Goal: Task Accomplishment & Management: Manage account settings

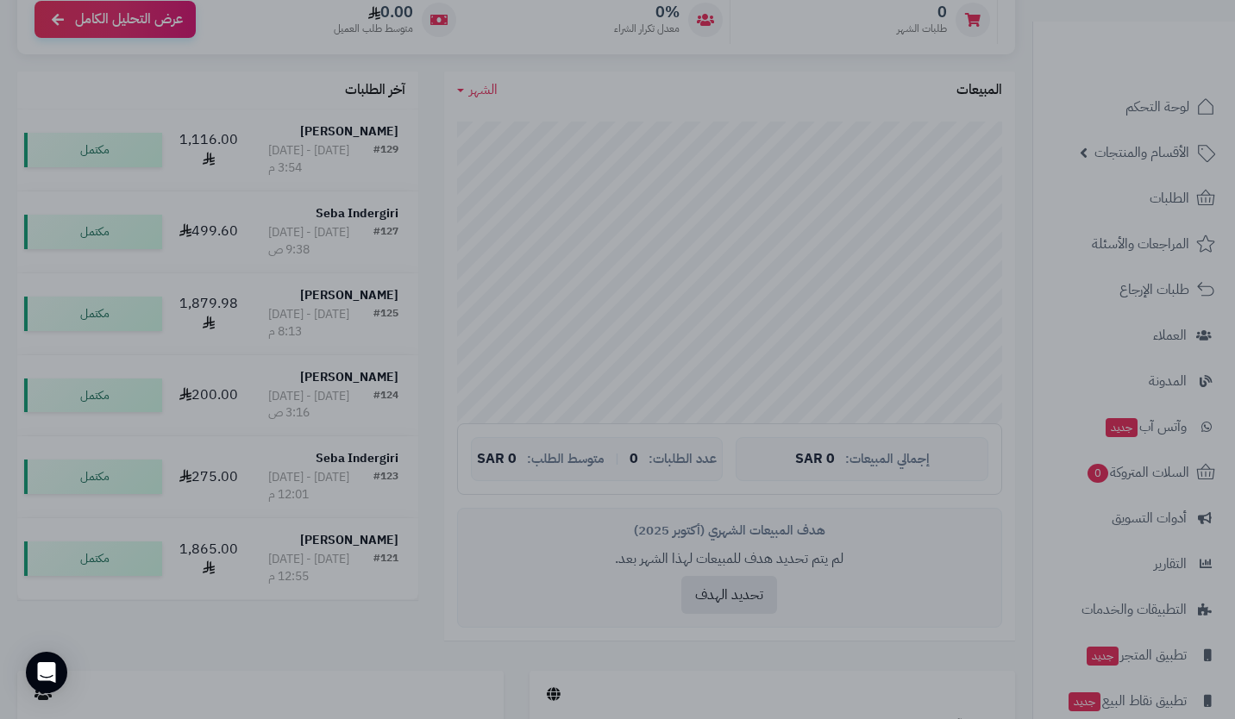
click at [761, 647] on div at bounding box center [617, 359] width 1235 height 719
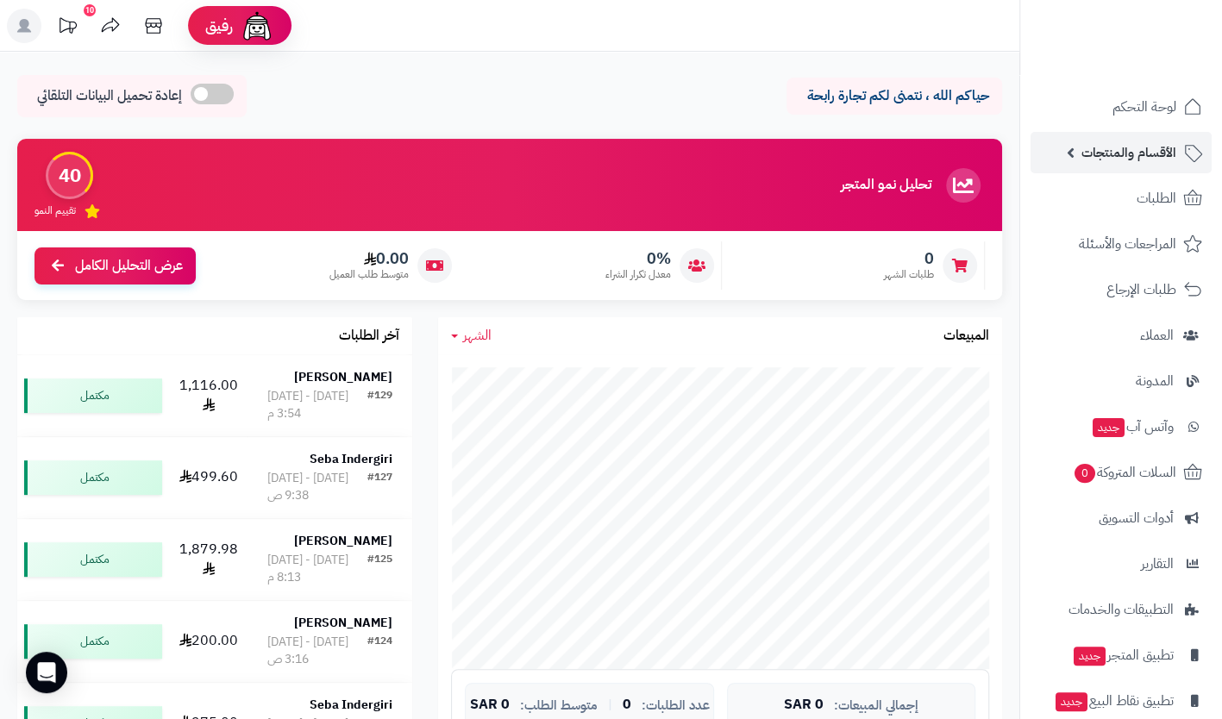
click at [1137, 152] on span "الأقسام والمنتجات" at bounding box center [1128, 153] width 95 height 24
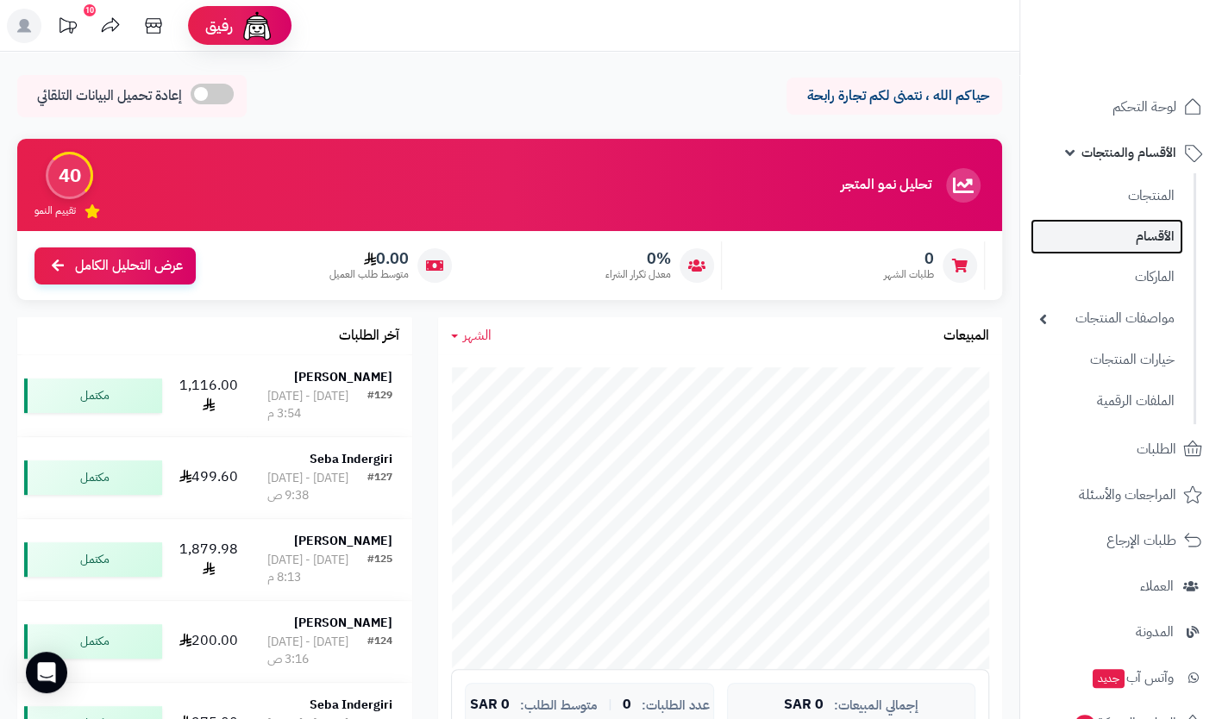
click at [1131, 229] on link "الأقسام" at bounding box center [1106, 236] width 153 height 35
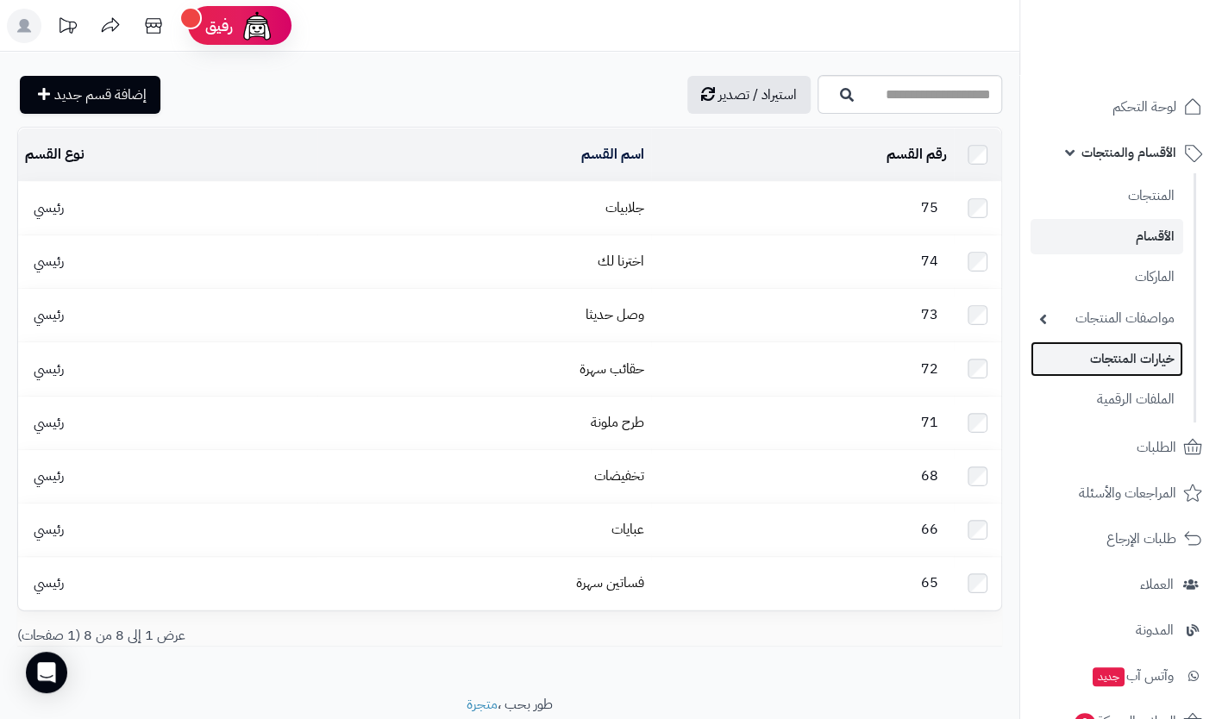
click at [1124, 354] on link "خيارات المنتجات" at bounding box center [1106, 358] width 153 height 35
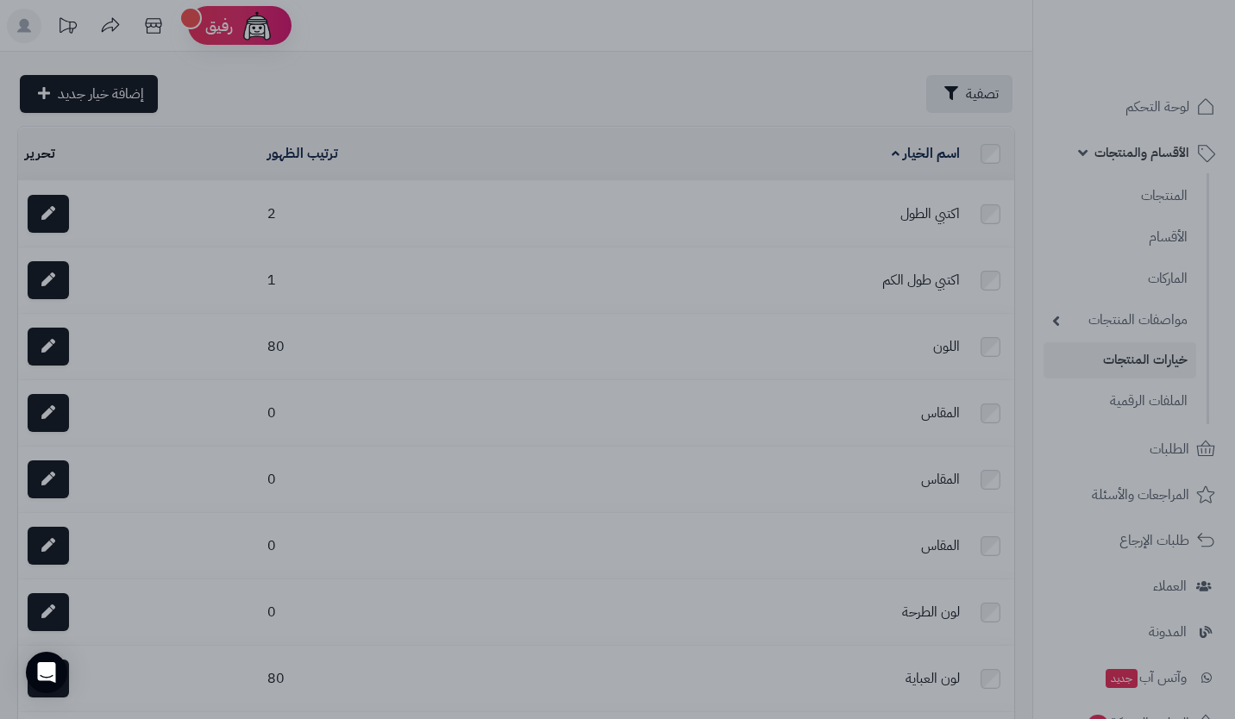
click at [836, 88] on div at bounding box center [617, 359] width 1235 height 719
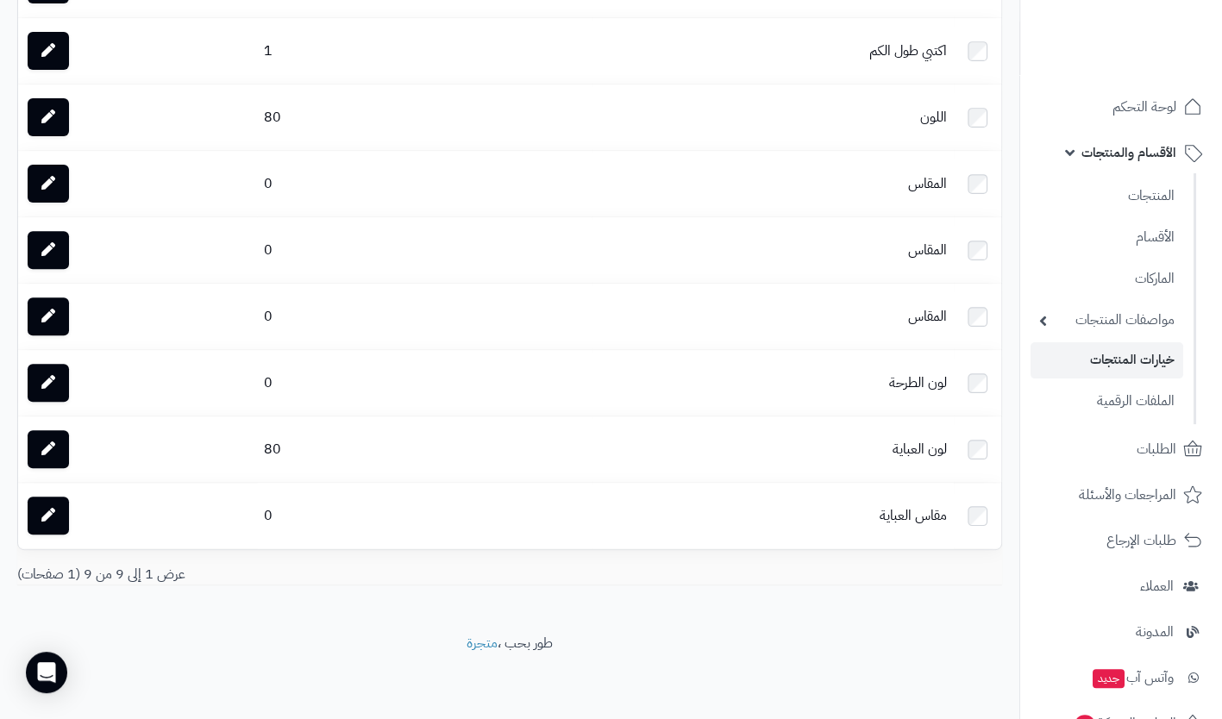
scroll to position [320, 0]
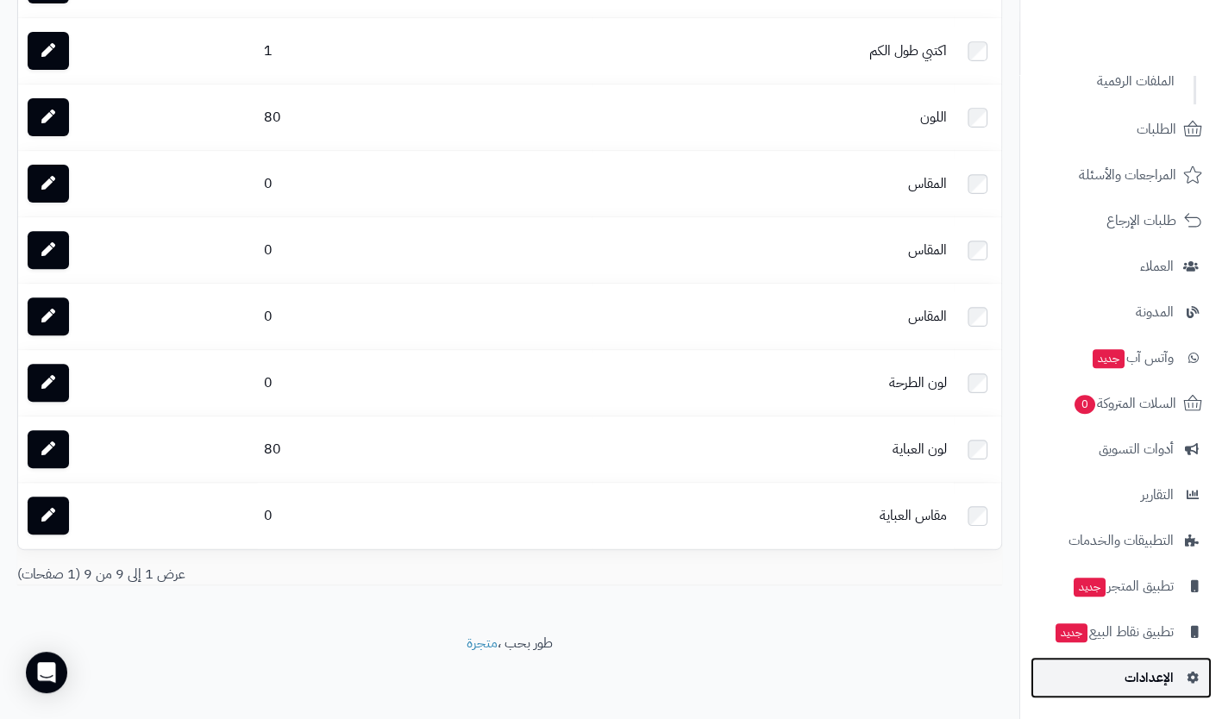
click at [1137, 678] on span "الإعدادات" at bounding box center [1148, 678] width 49 height 24
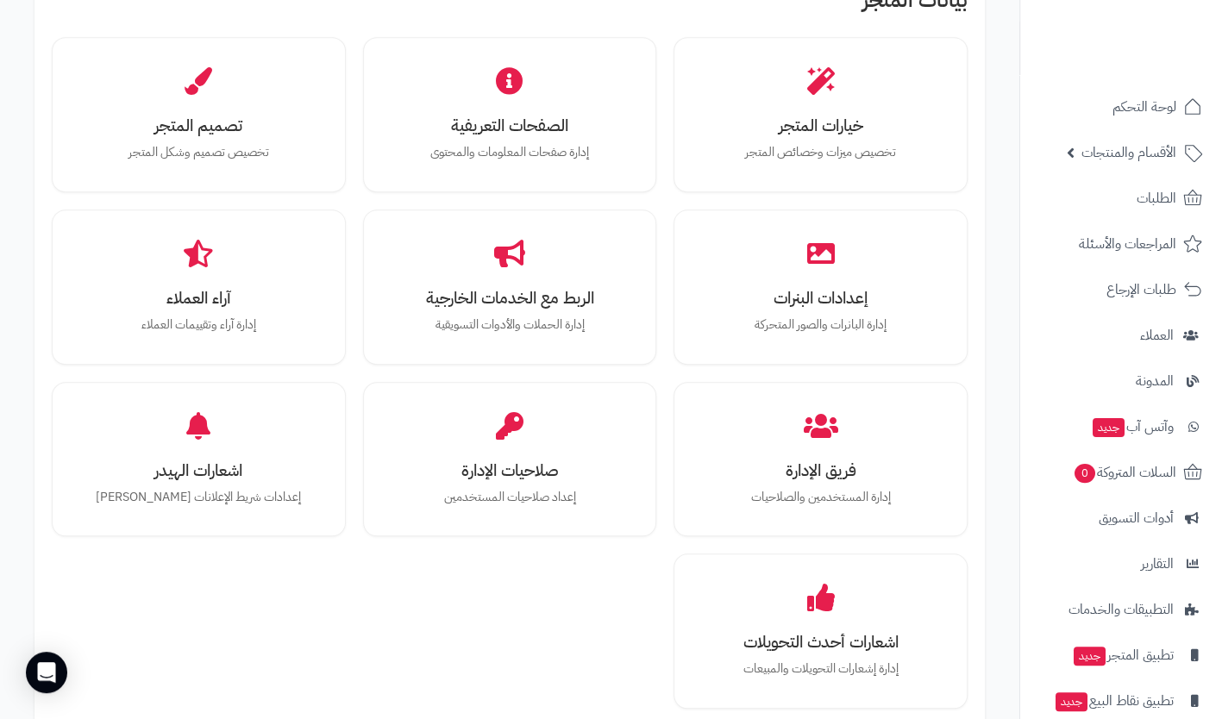
scroll to position [604, 0]
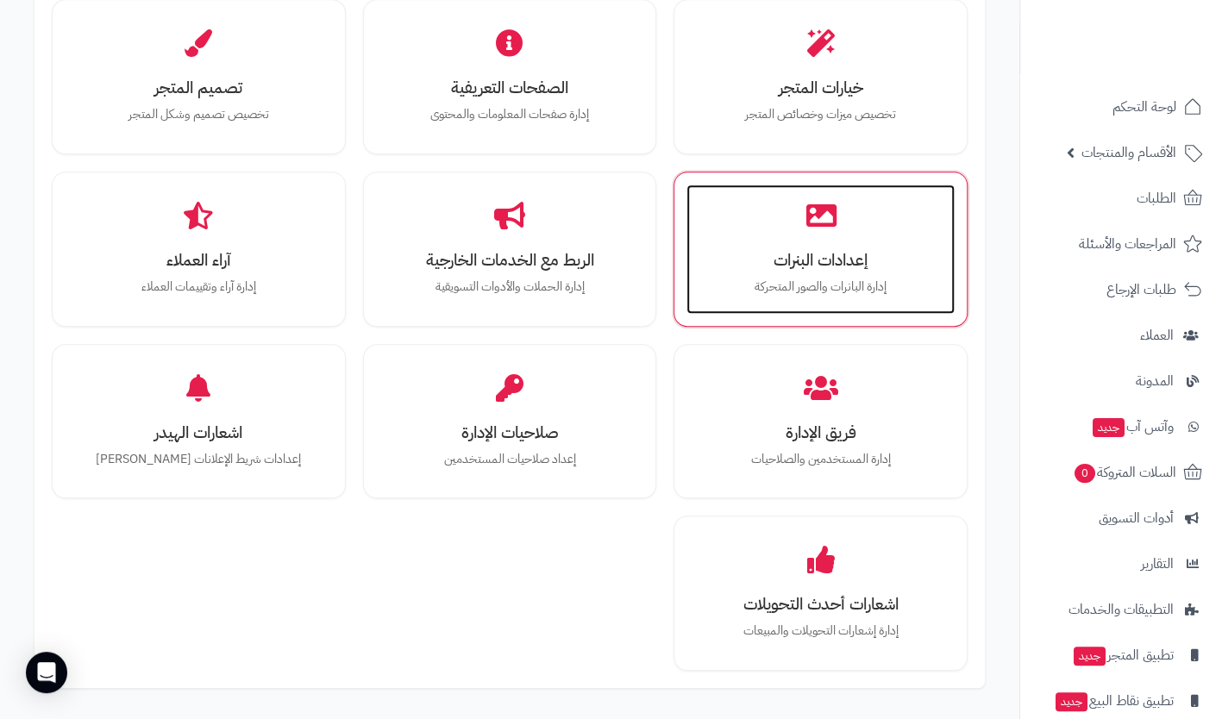
click at [794, 224] on div "إعدادات البنرات إدارة البانرات والصور المتحركة" at bounding box center [820, 249] width 268 height 129
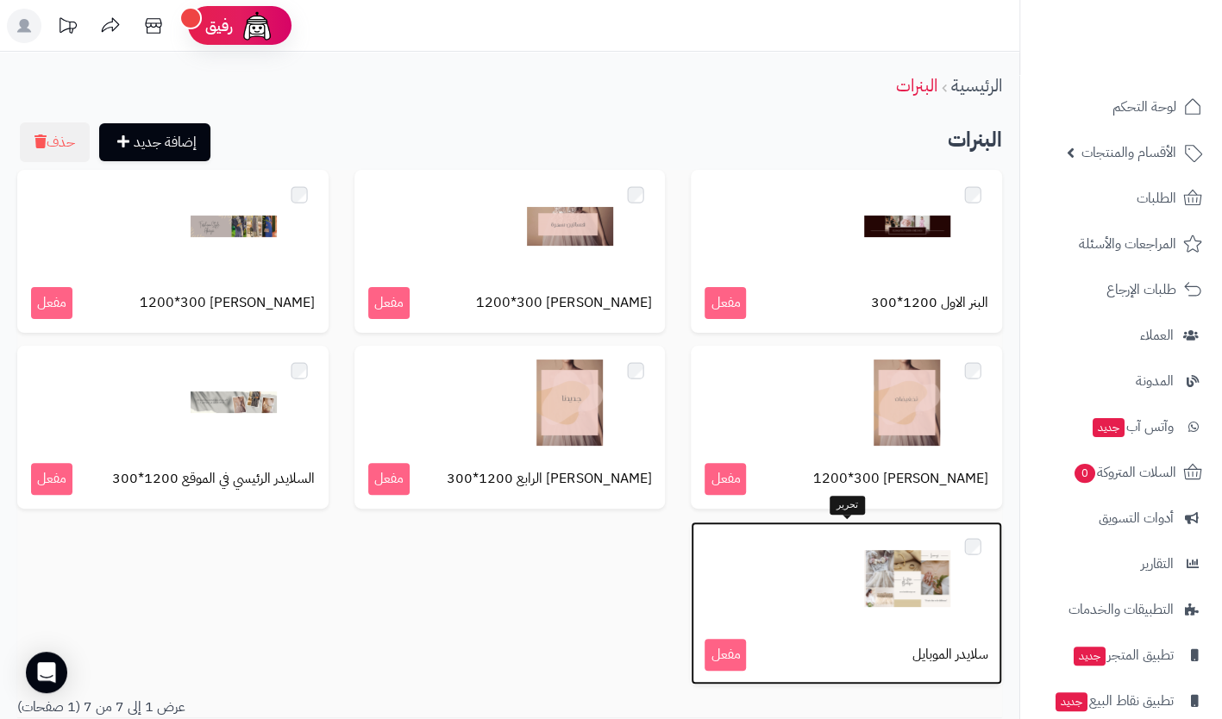
click at [726, 564] on div at bounding box center [847, 578] width 284 height 86
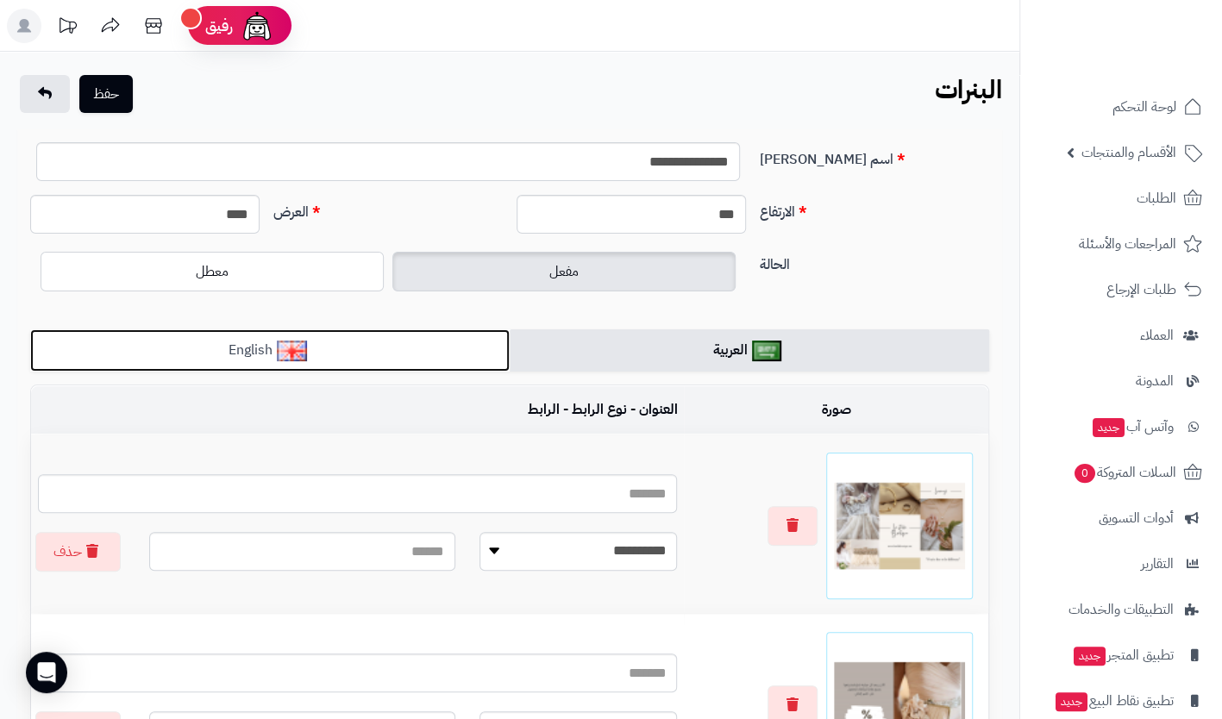
click at [293, 360] on link "English" at bounding box center [269, 350] width 479 height 42
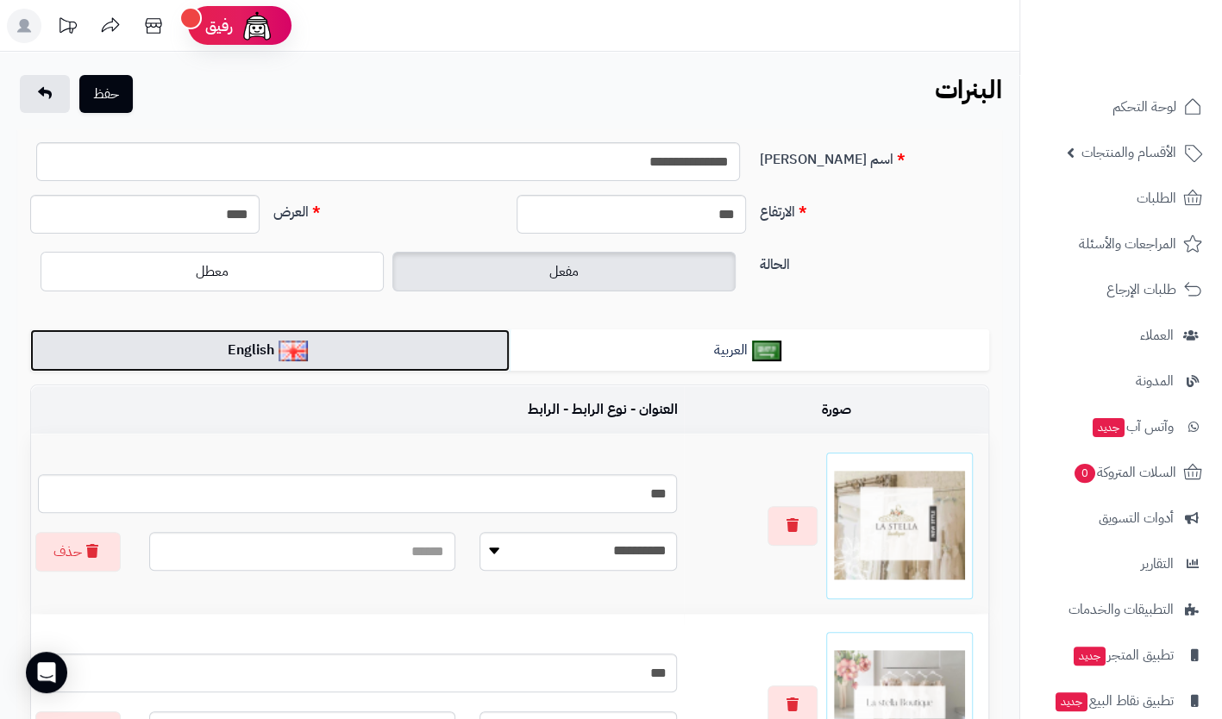
click at [295, 354] on img at bounding box center [294, 351] width 30 height 21
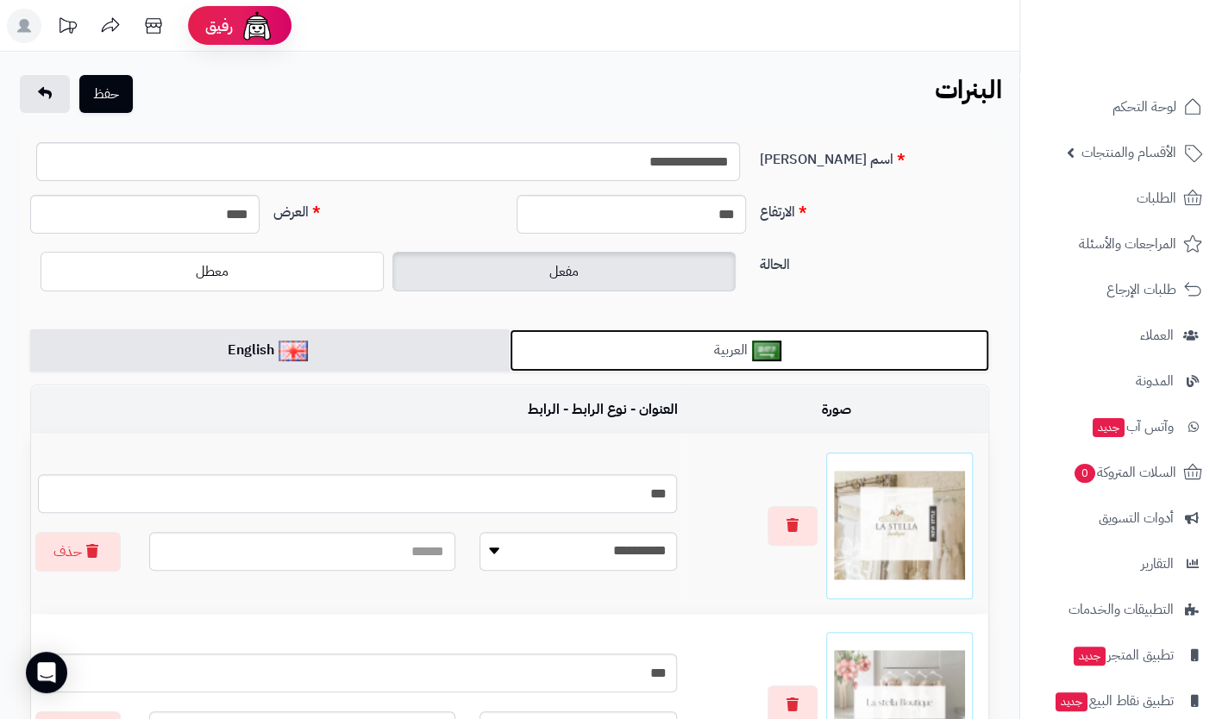
click at [712, 351] on link "العربية" at bounding box center [749, 350] width 479 height 42
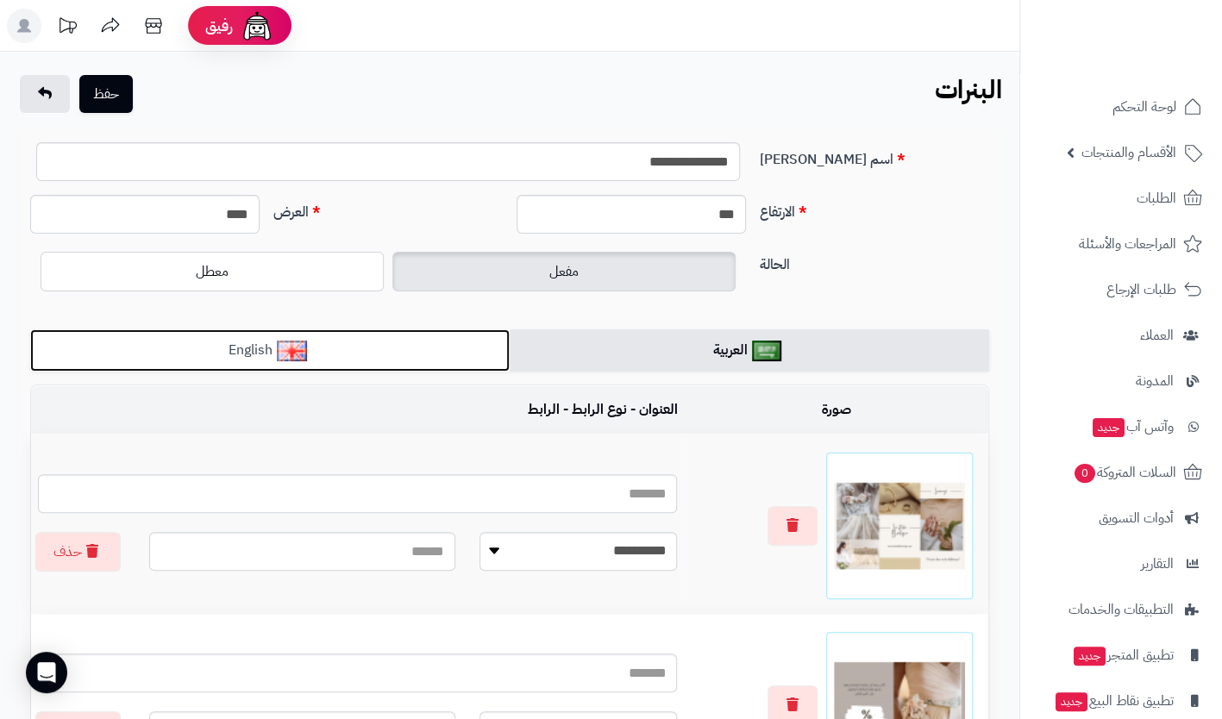
click at [243, 346] on link "English" at bounding box center [269, 350] width 479 height 42
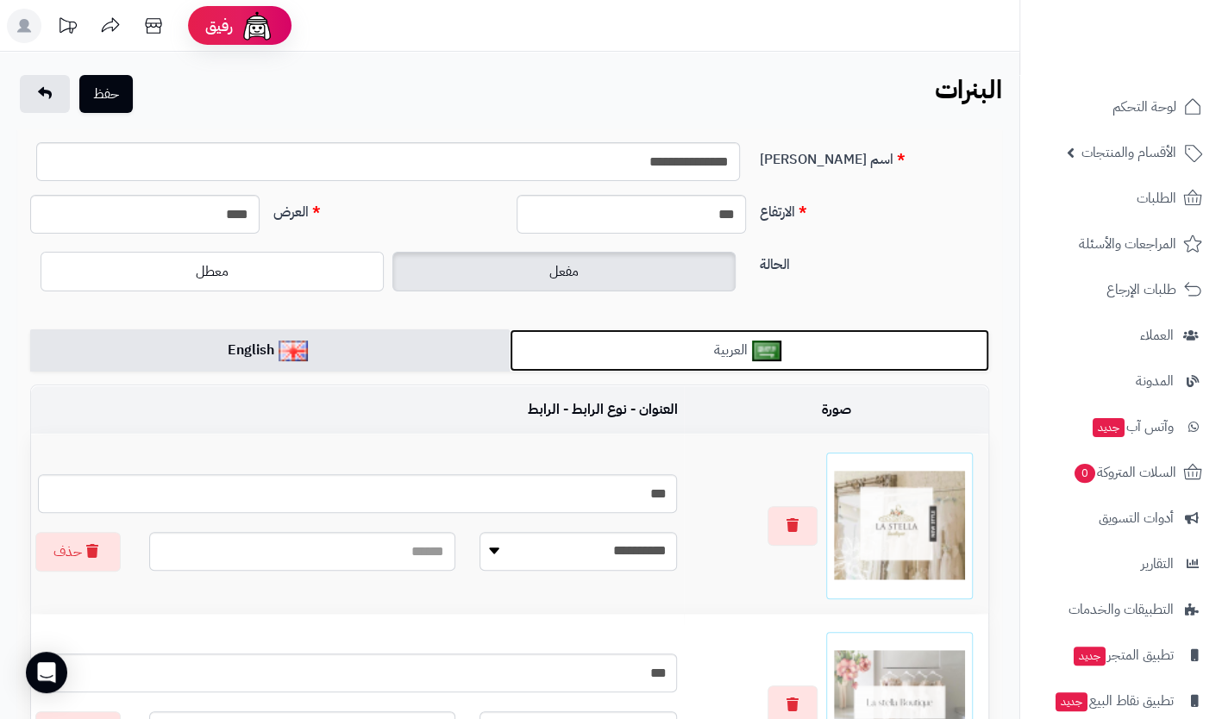
click at [741, 346] on link "العربية" at bounding box center [749, 350] width 479 height 42
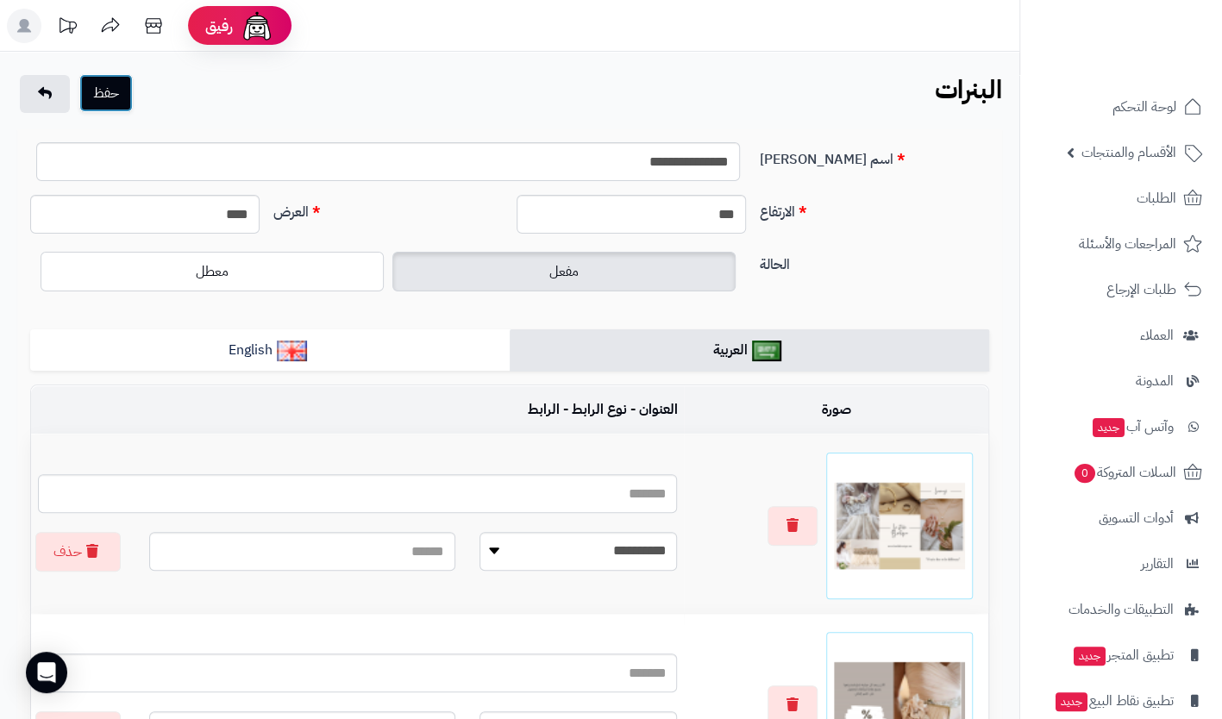
click at [105, 99] on button "حفظ" at bounding box center [105, 93] width 53 height 38
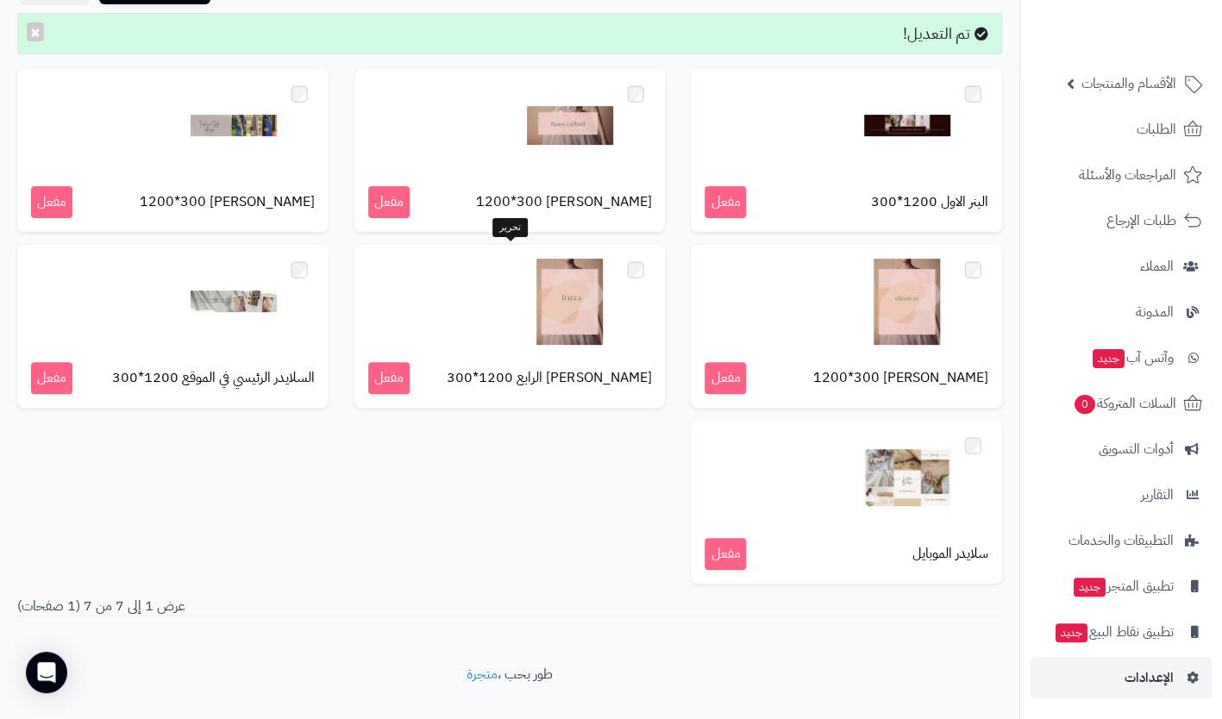
scroll to position [188, 0]
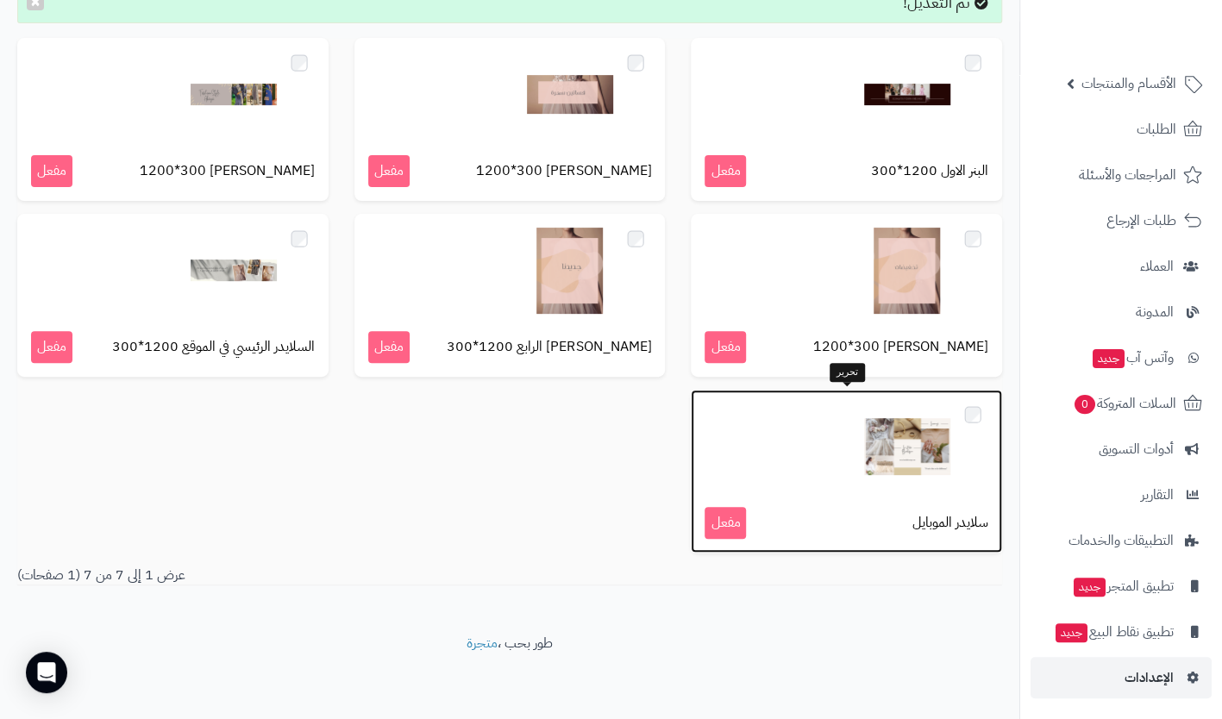
click at [847, 435] on div at bounding box center [847, 447] width 284 height 86
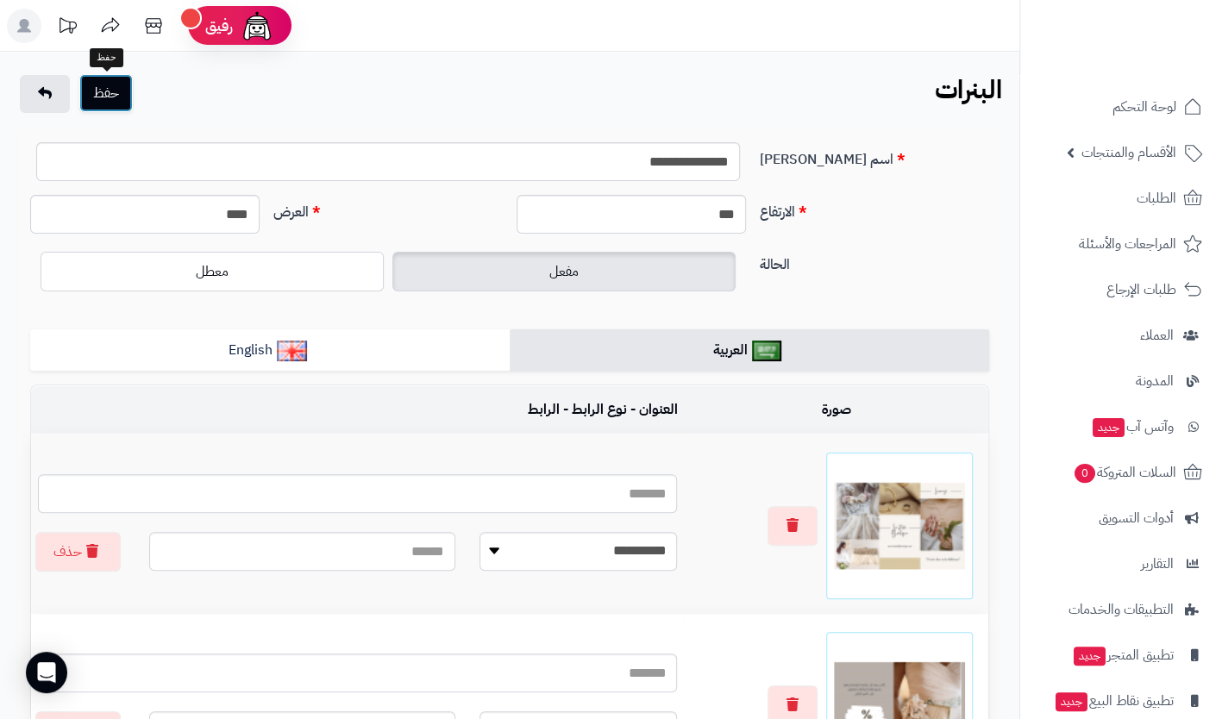
click at [124, 98] on button "حفظ" at bounding box center [105, 93] width 53 height 38
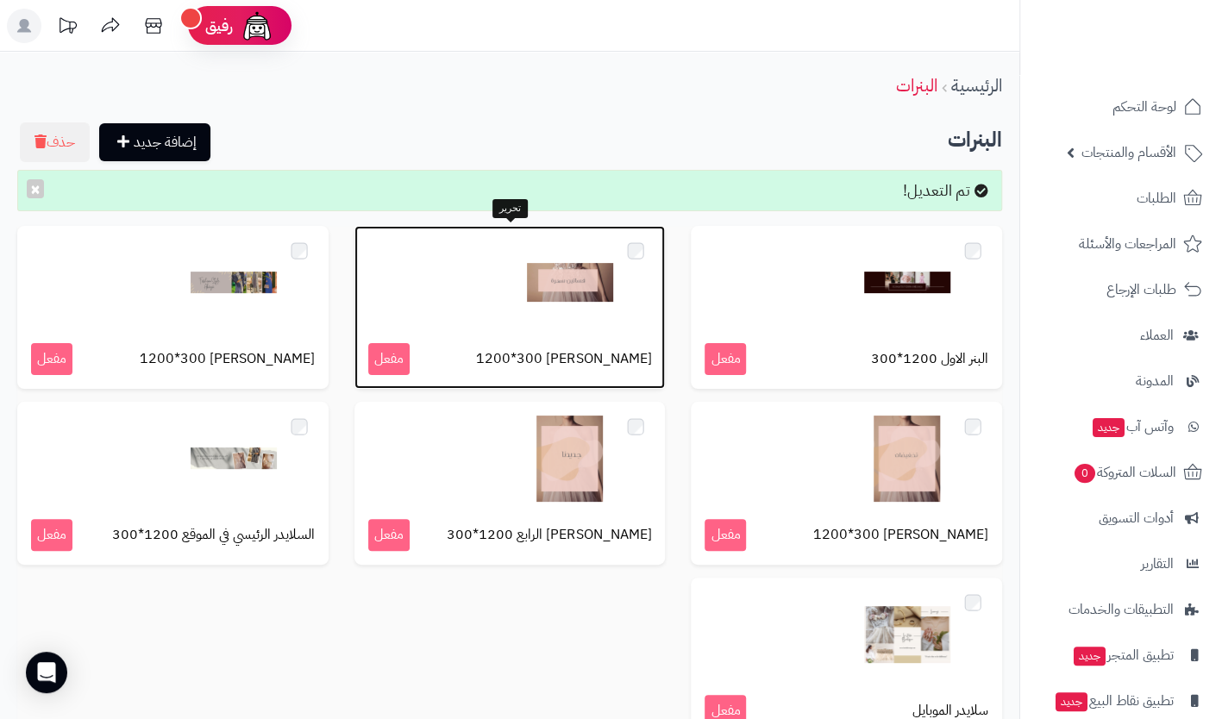
click at [403, 300] on div at bounding box center [510, 283] width 284 height 86
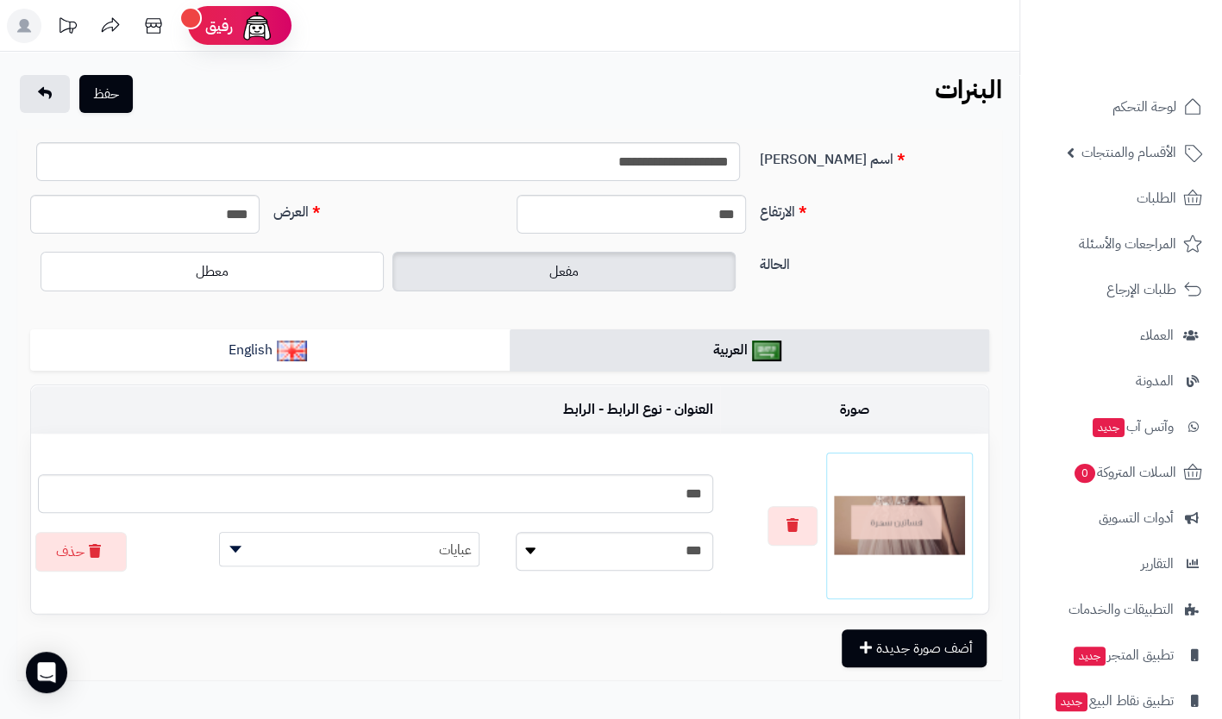
click at [414, 548] on span "عبايات" at bounding box center [349, 550] width 259 height 34
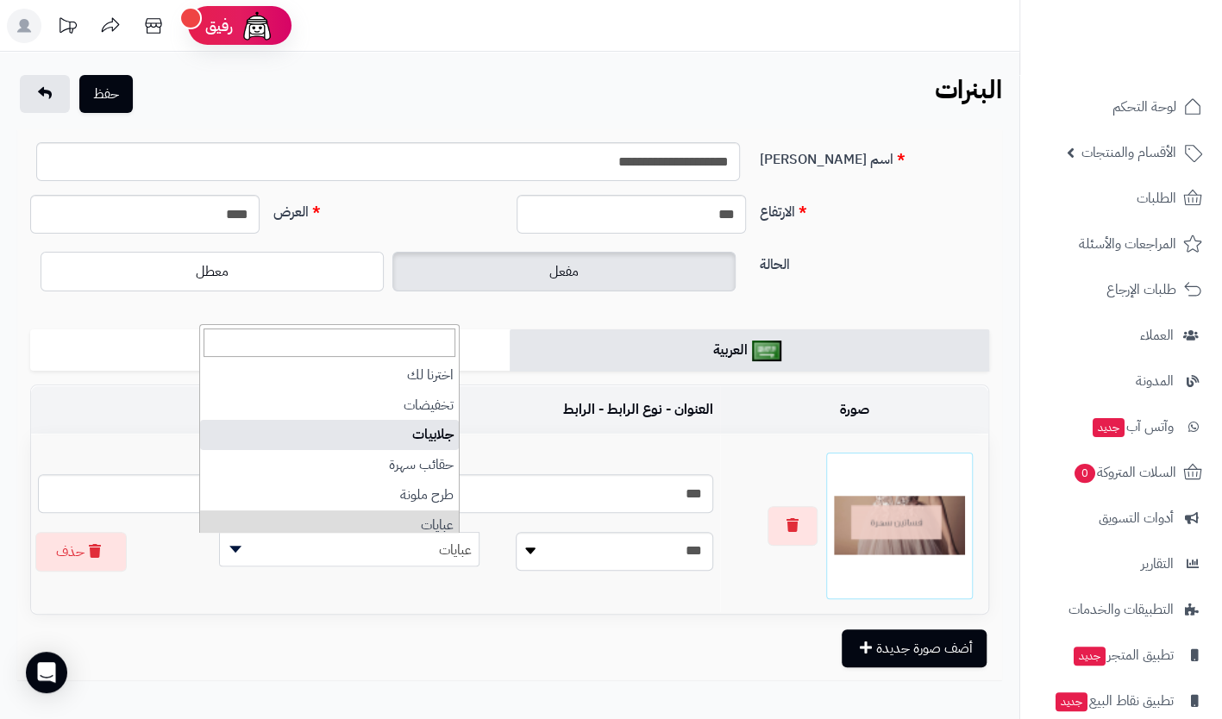
click at [867, 285] on div "الحالة مفعل معطل" at bounding box center [509, 278] width 973 height 62
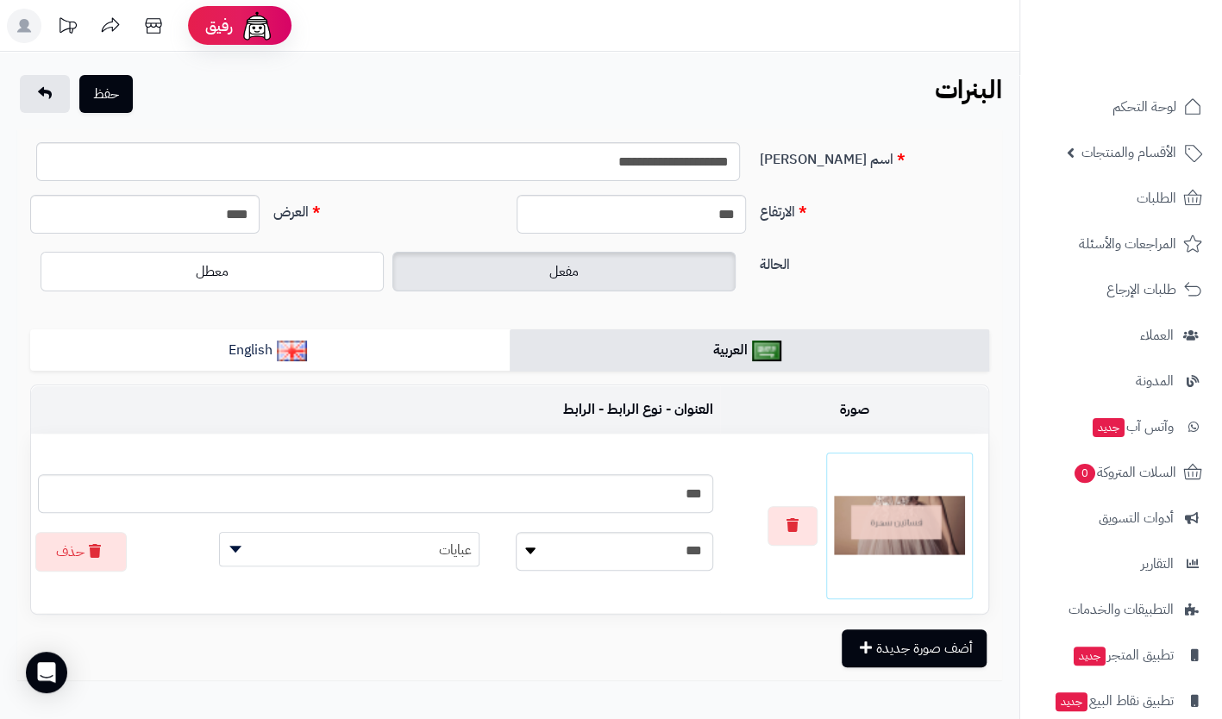
click at [319, 548] on span "عبايات" at bounding box center [349, 550] width 259 height 34
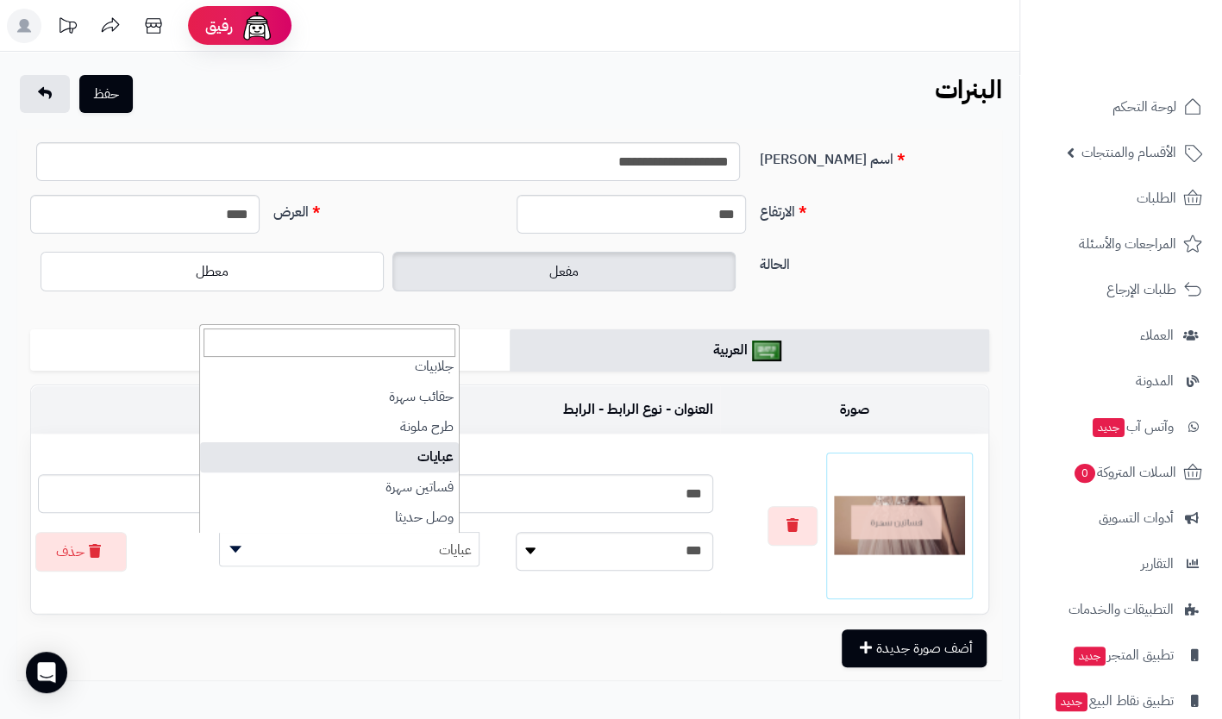
scroll to position [67, 0]
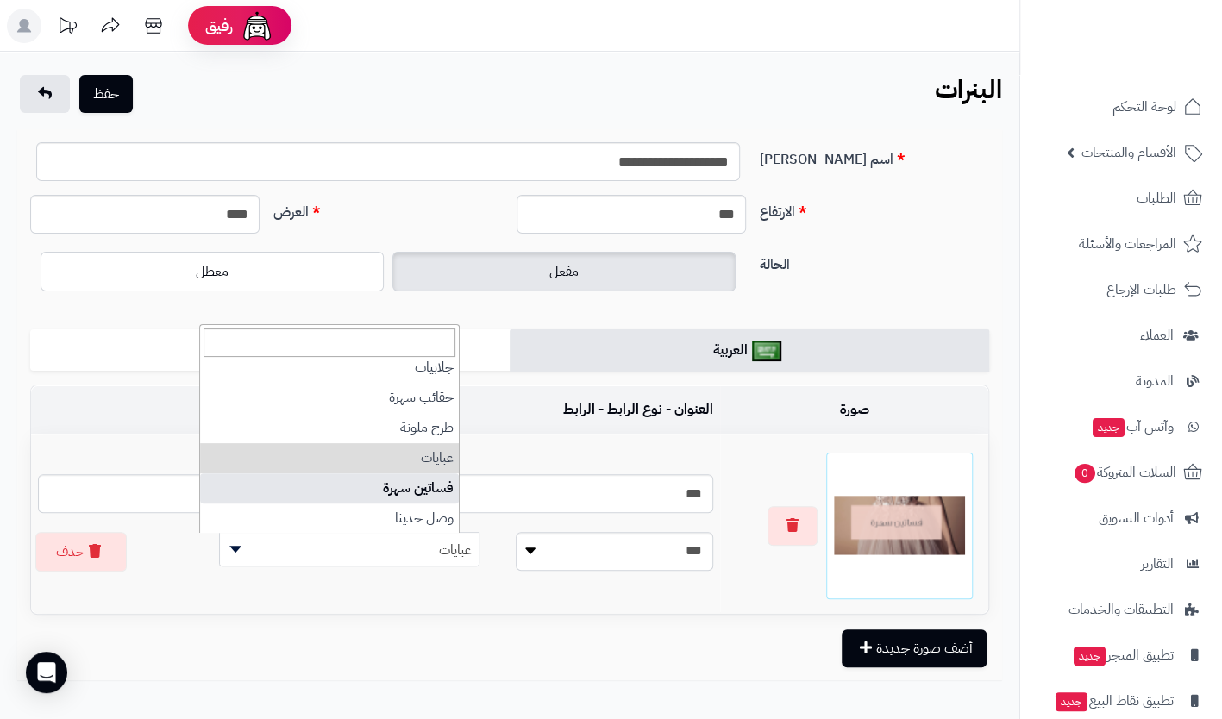
select select "**"
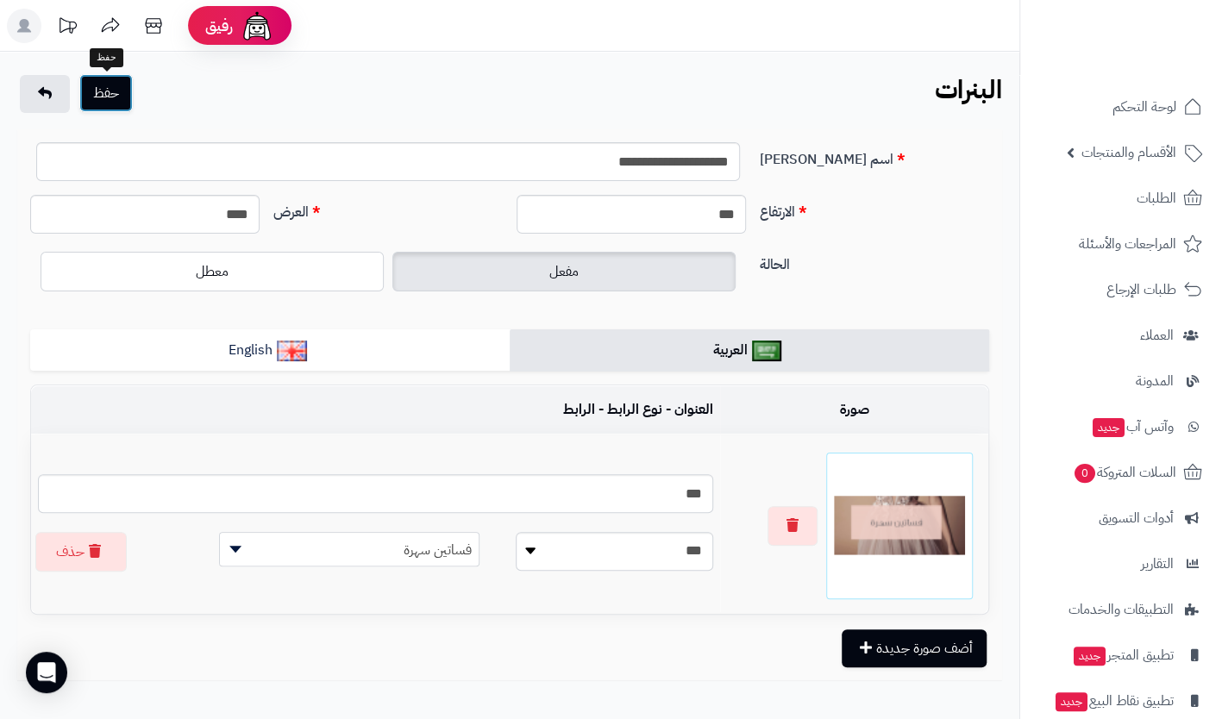
click at [103, 91] on button "حفظ" at bounding box center [105, 93] width 53 height 38
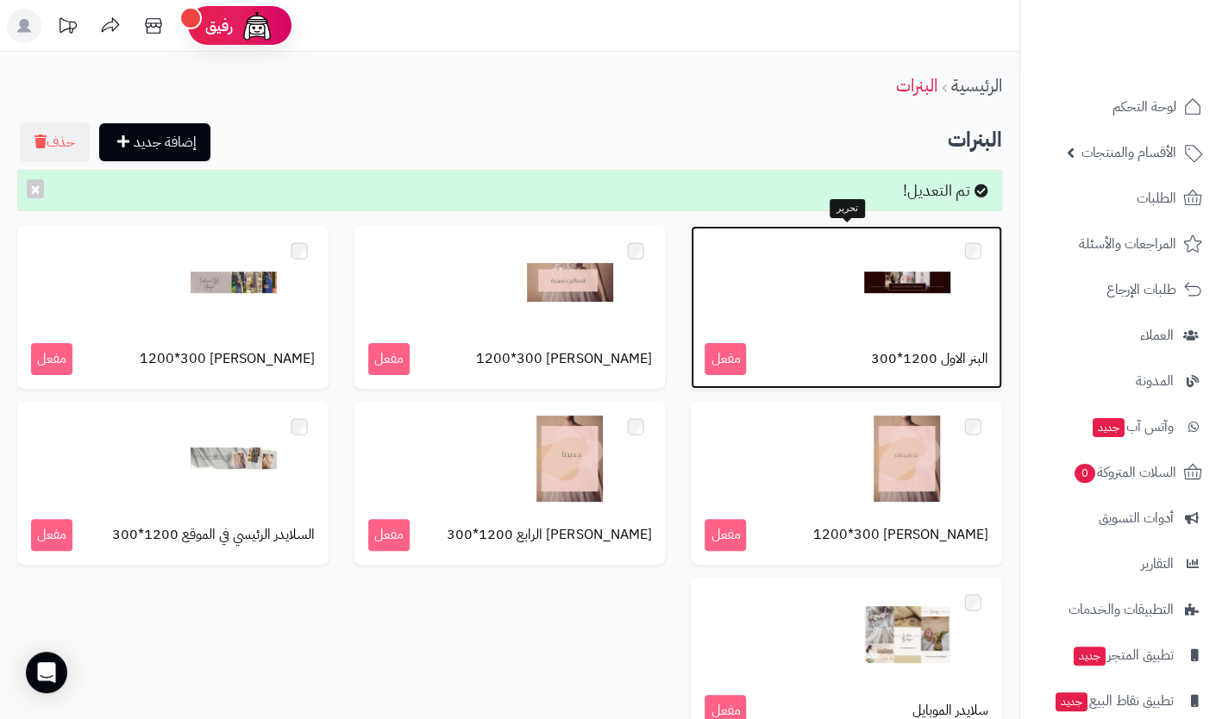
click at [759, 304] on div at bounding box center [847, 283] width 284 height 86
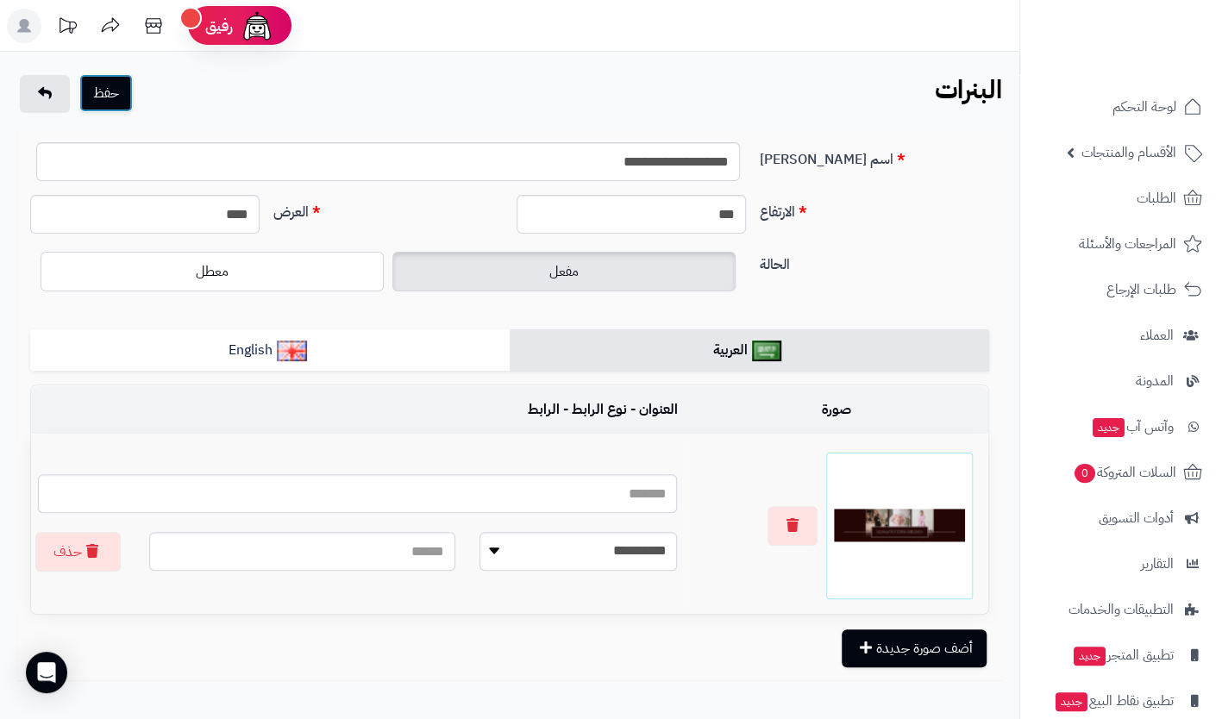
click at [106, 100] on button "حفظ" at bounding box center [105, 93] width 53 height 38
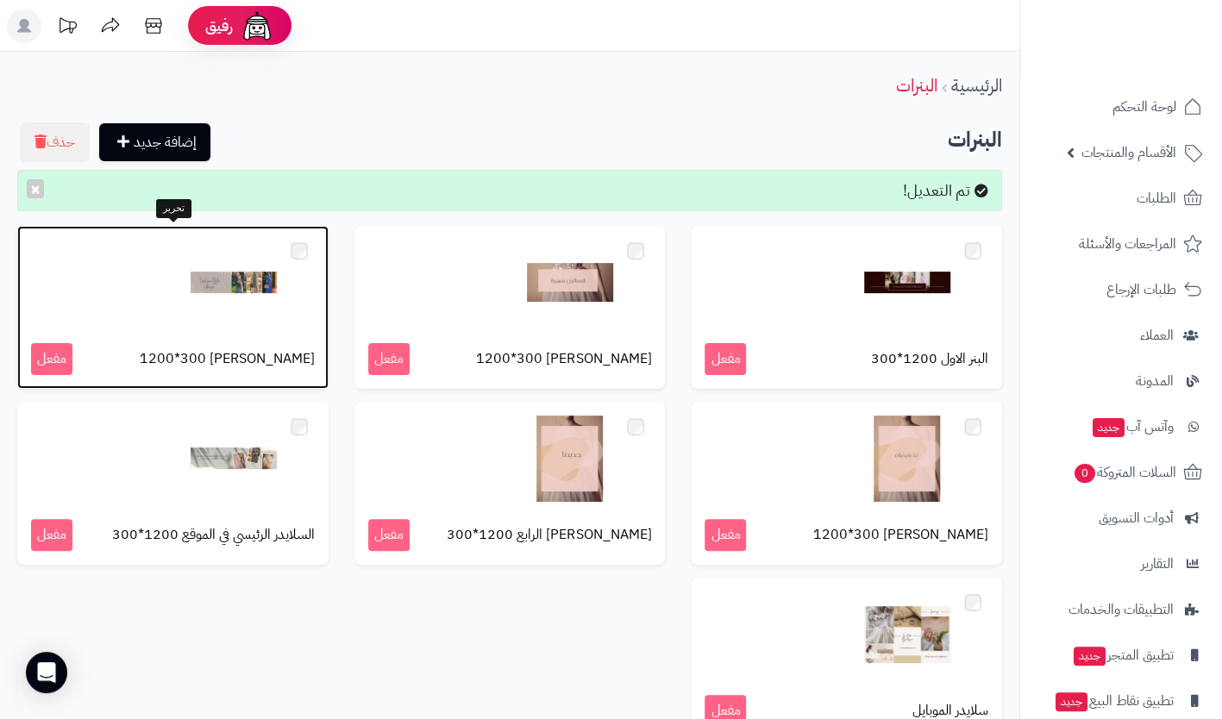
click at [279, 295] on div at bounding box center [173, 283] width 284 height 86
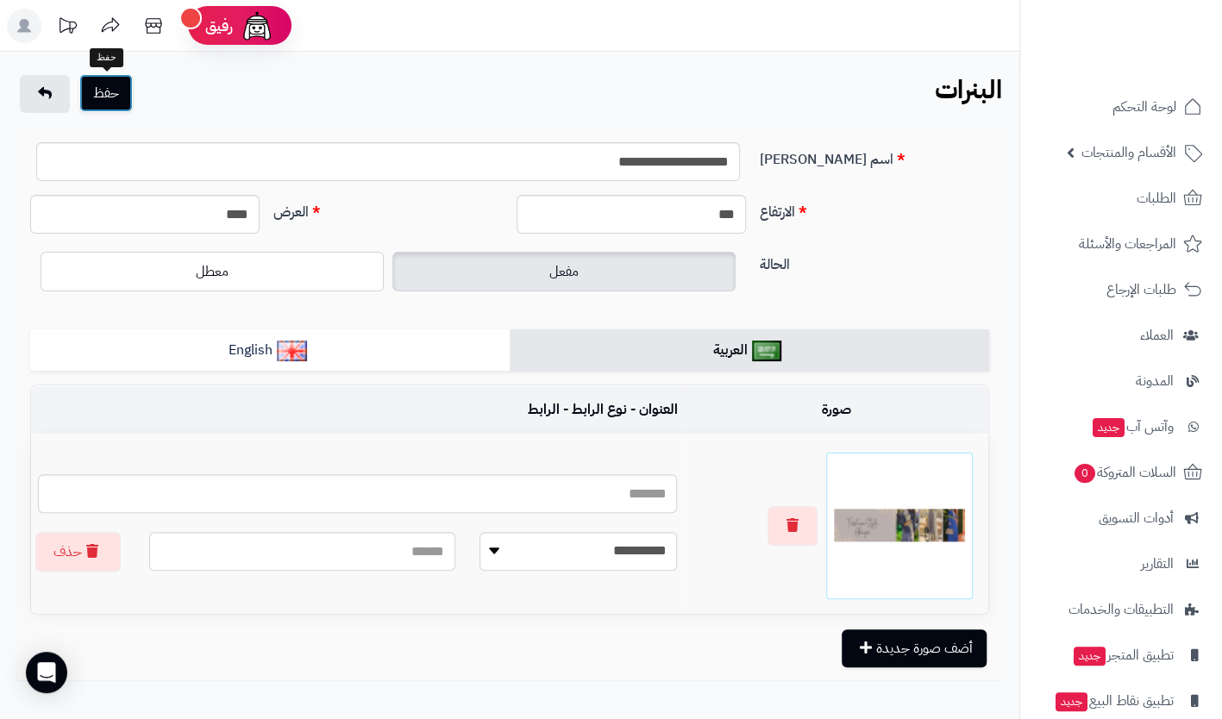
click at [108, 86] on button "حفظ" at bounding box center [105, 93] width 53 height 38
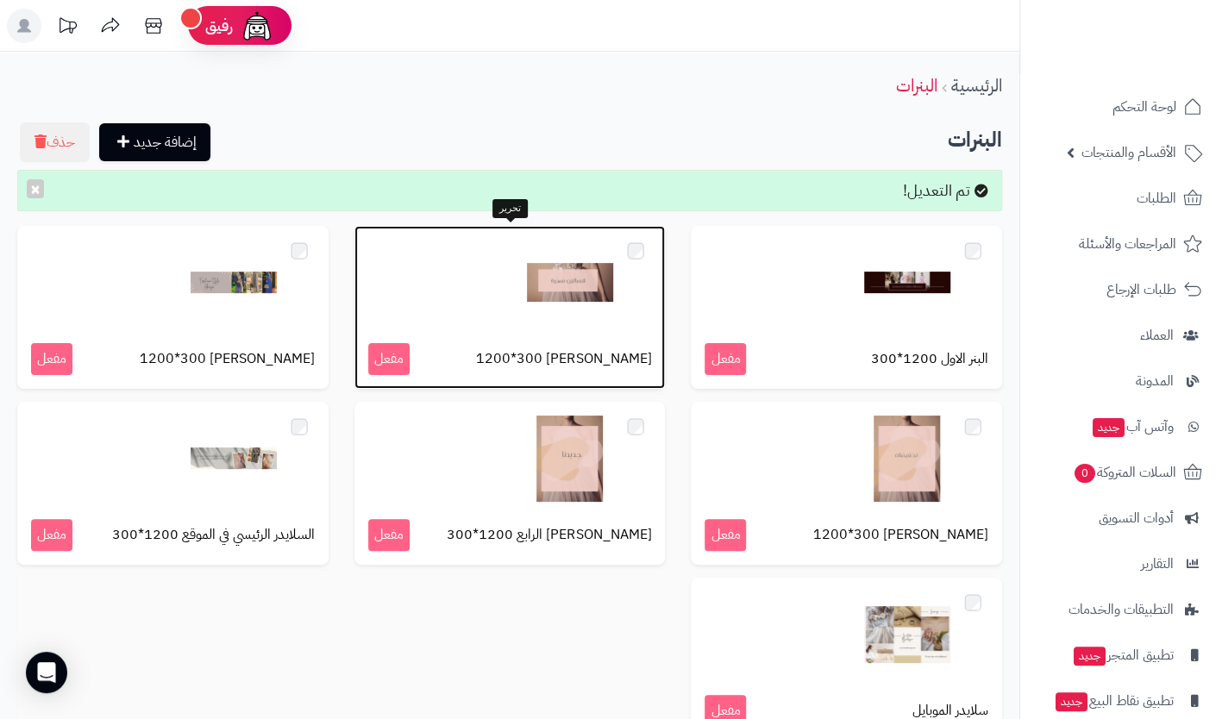
click at [498, 335] on div "البنر الثالث 1200*300 مفعل" at bounding box center [509, 307] width 311 height 163
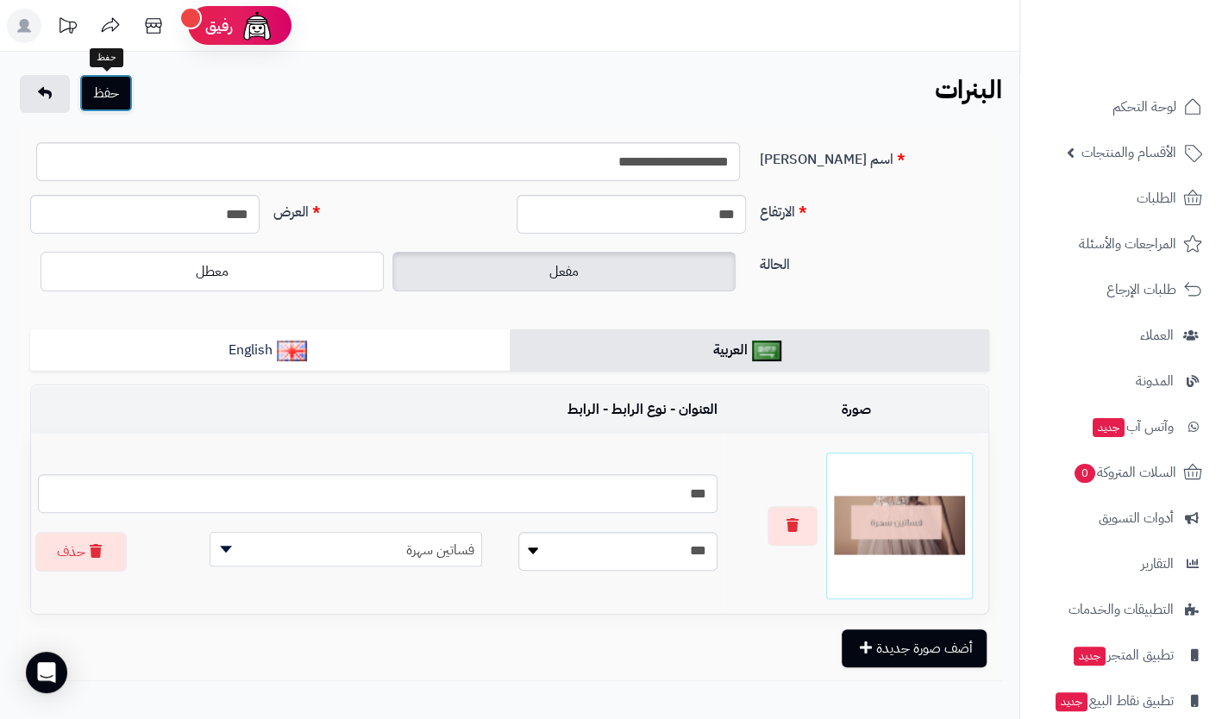
click at [126, 86] on button "حفظ" at bounding box center [105, 93] width 53 height 38
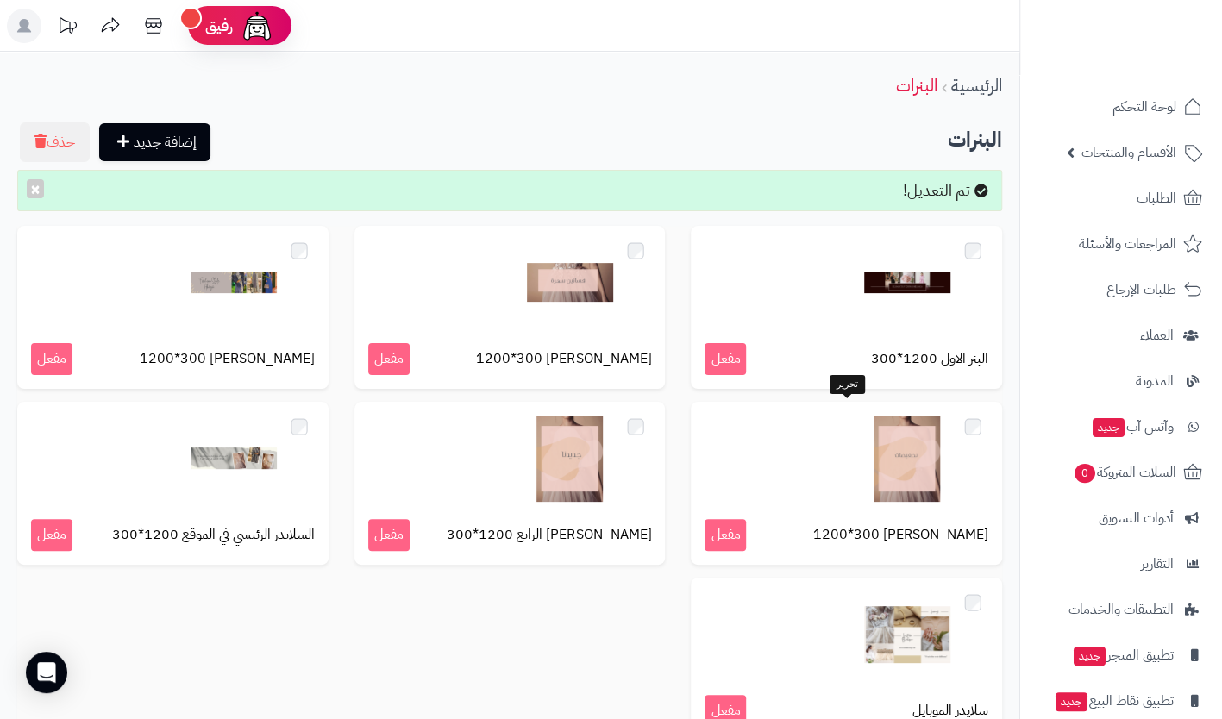
scroll to position [86, 0]
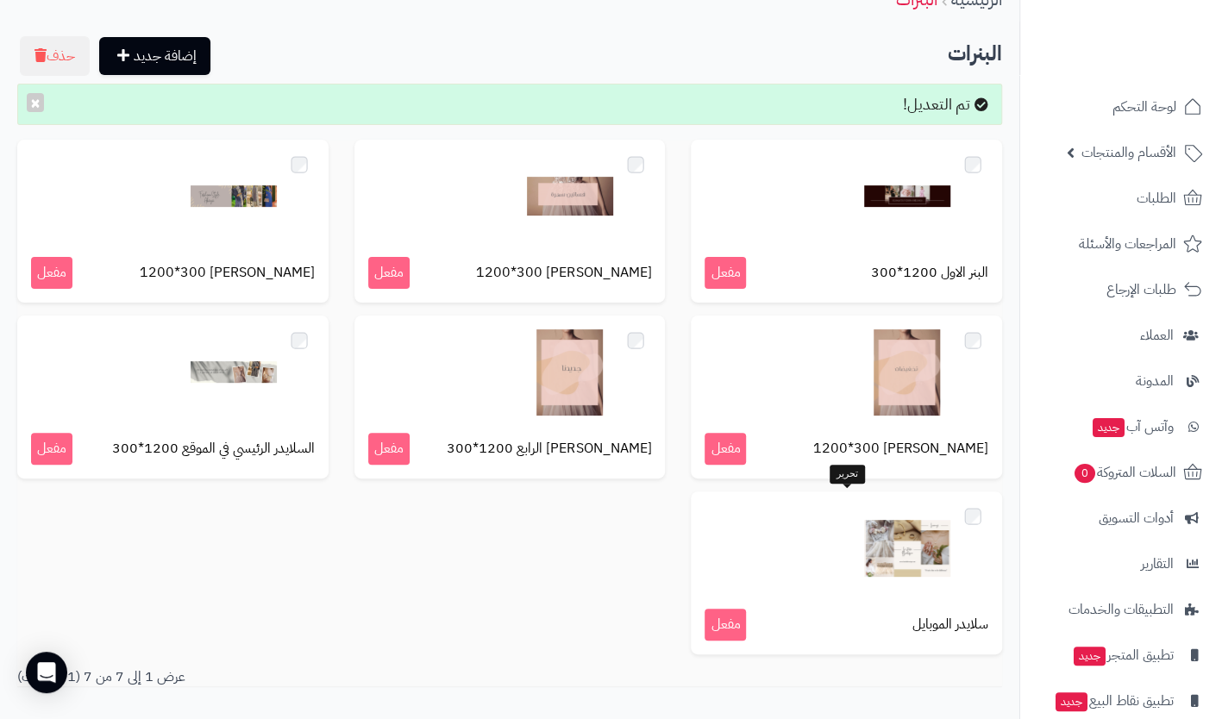
click at [774, 543] on div at bounding box center [847, 548] width 284 height 86
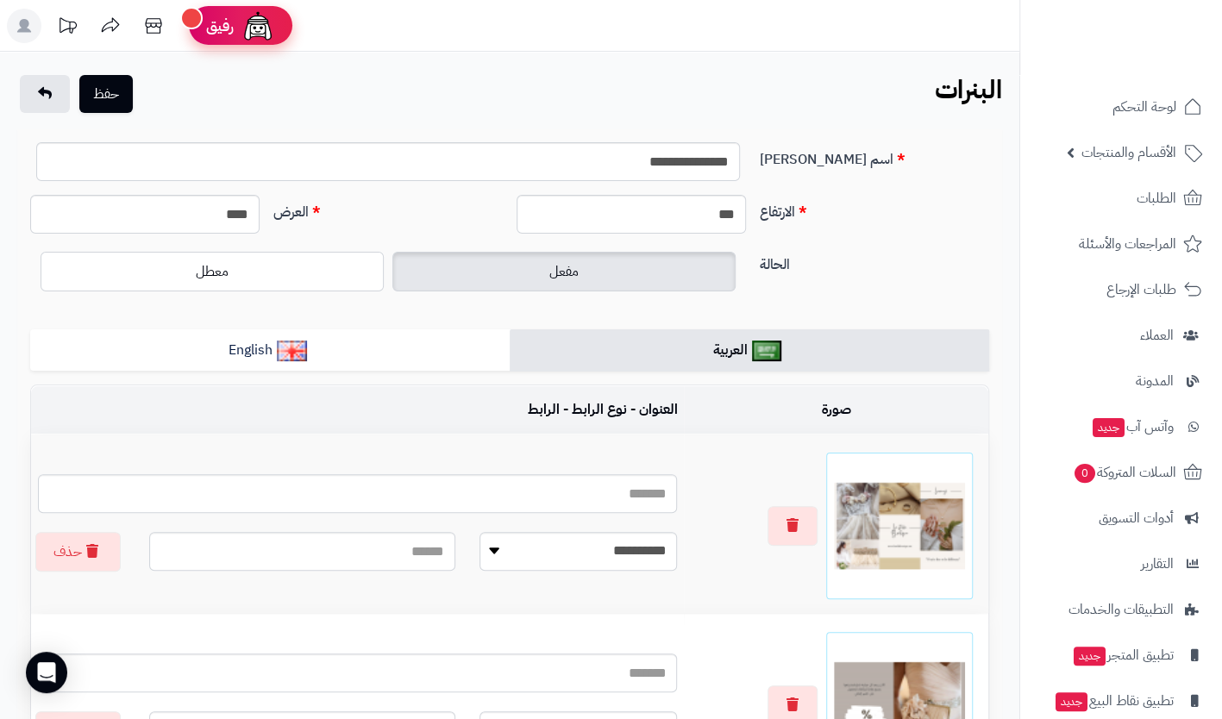
click at [225, 33] on span "رفيق" at bounding box center [220, 26] width 28 height 21
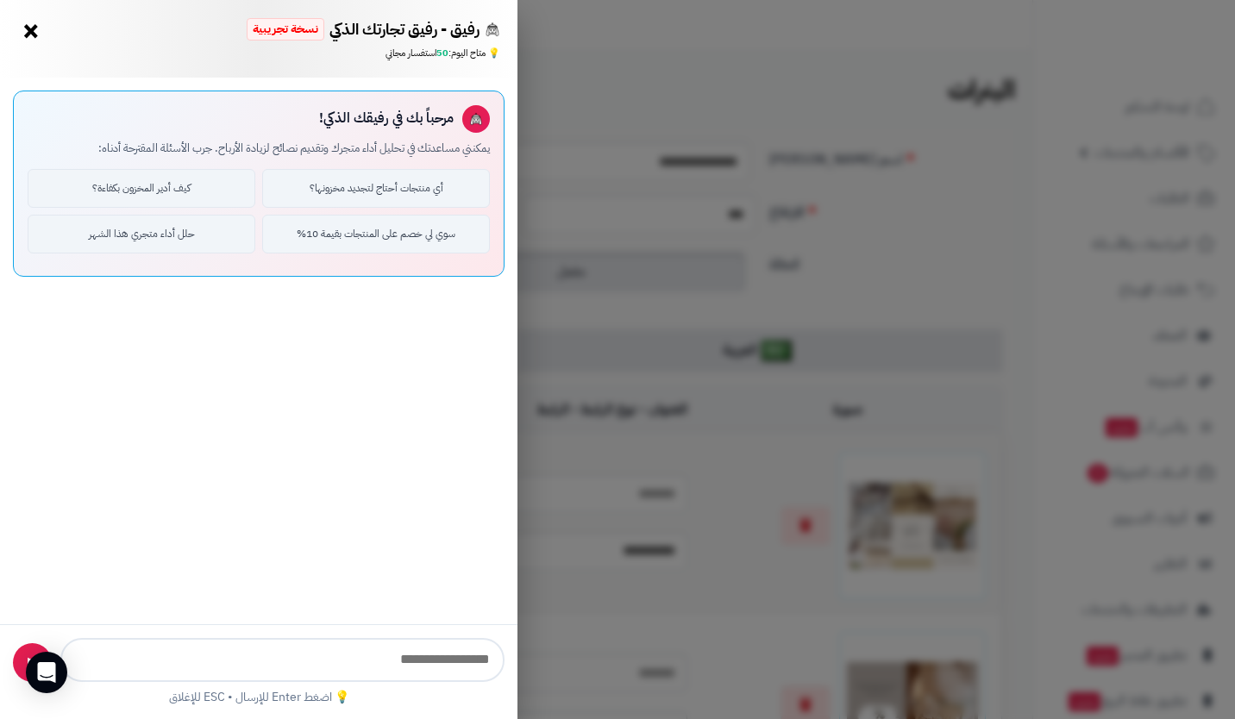
click at [209, 45] on div "رفيق - رفيق تجارتك الذكي نسخة تجريبية ⭐ تاجر متنامي × 💡 متاح اليوم: 50 استفسار …" at bounding box center [258, 39] width 517 height 78
click at [22, 29] on button "×" at bounding box center [31, 30] width 28 height 28
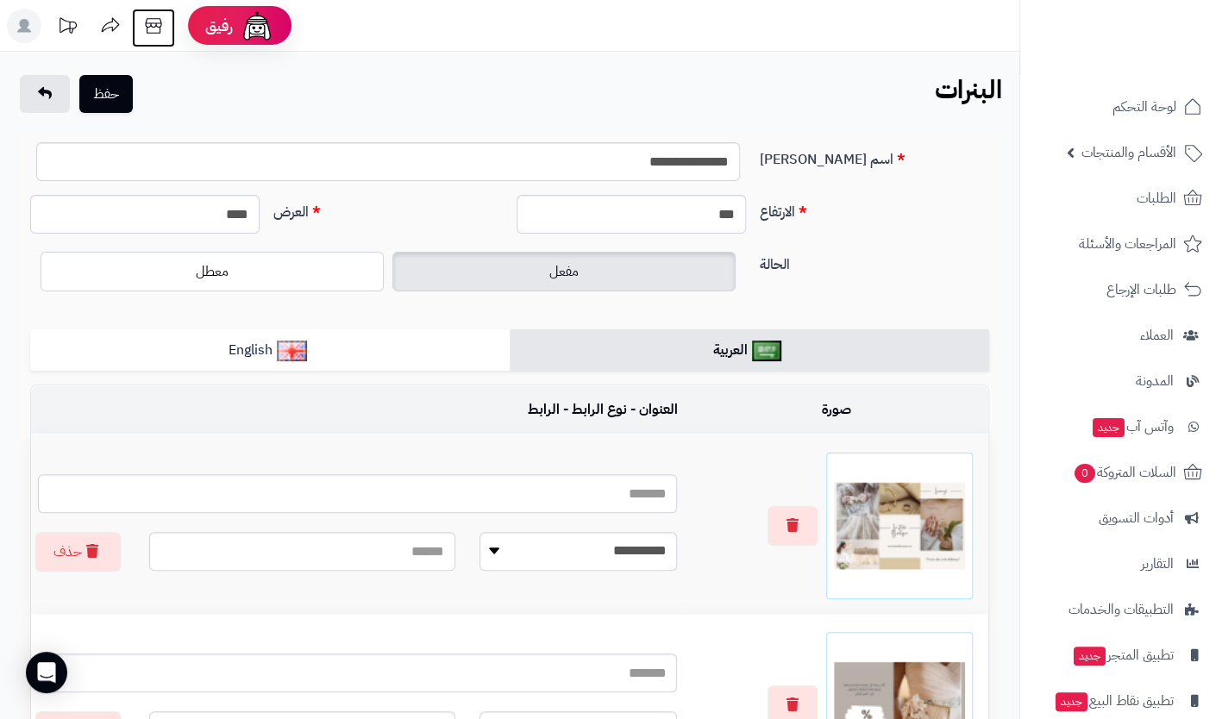
click at [143, 22] on icon at bounding box center [153, 26] width 34 height 34
click at [109, 103] on button "حفظ" at bounding box center [105, 93] width 53 height 38
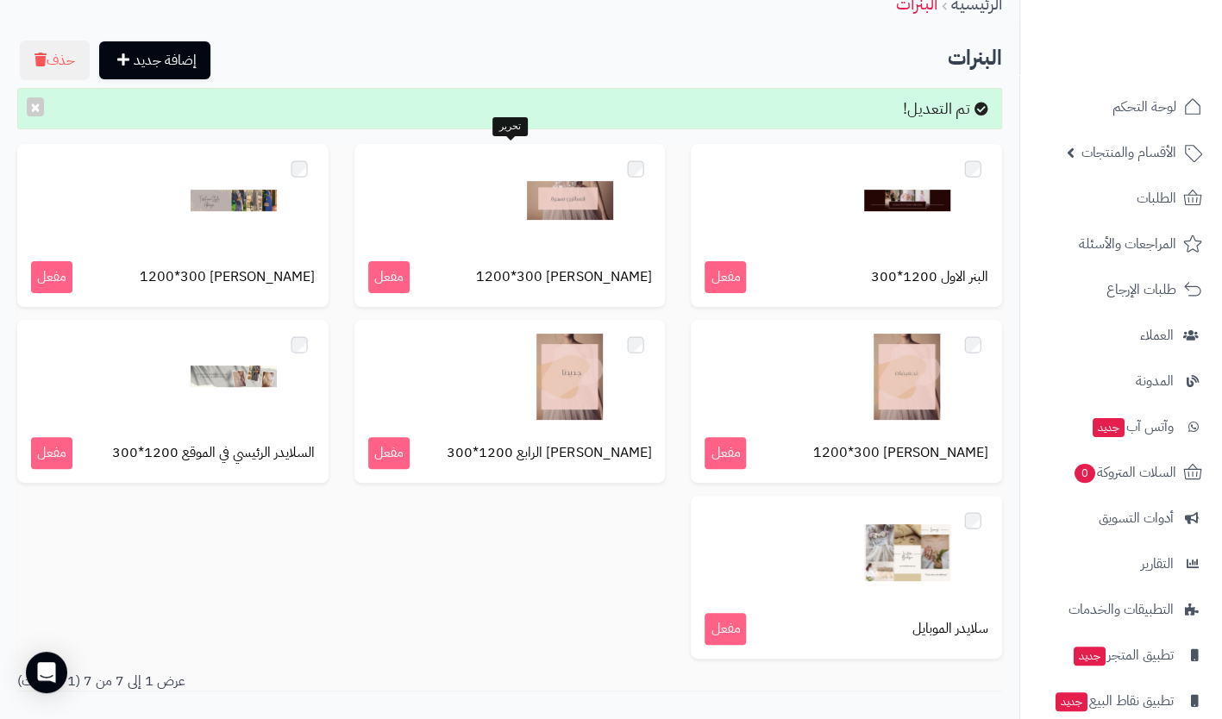
scroll to position [172, 0]
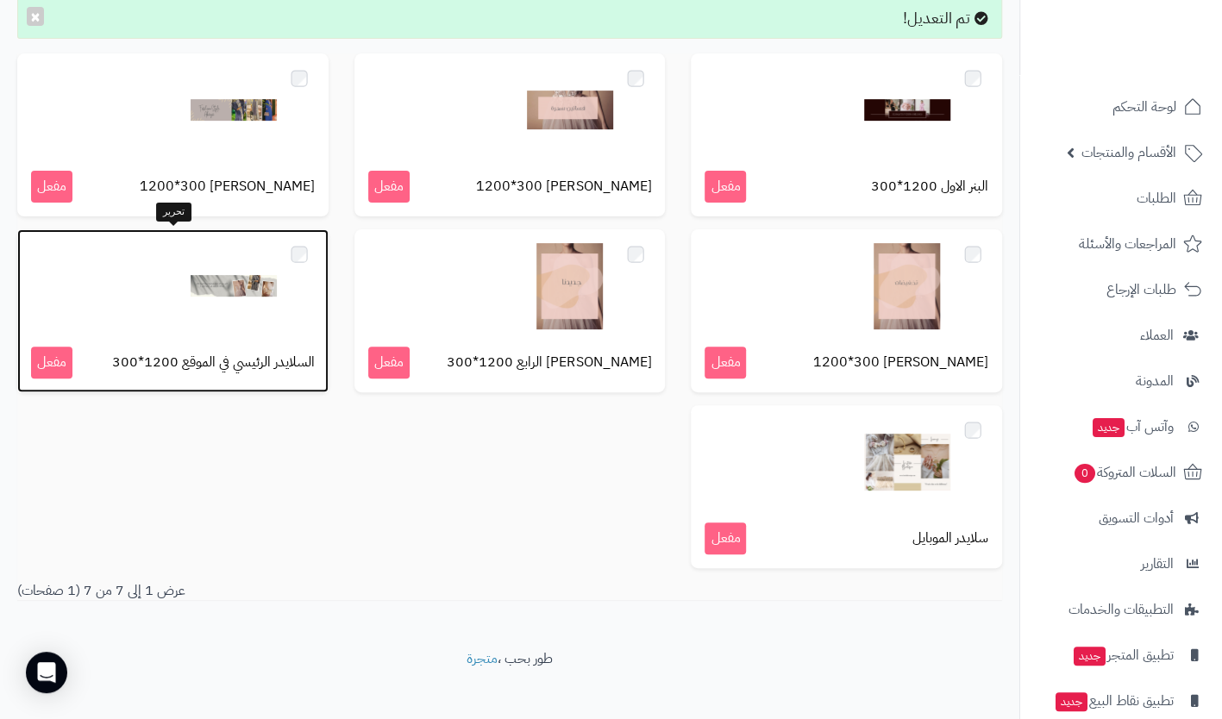
click at [91, 297] on div at bounding box center [173, 286] width 284 height 86
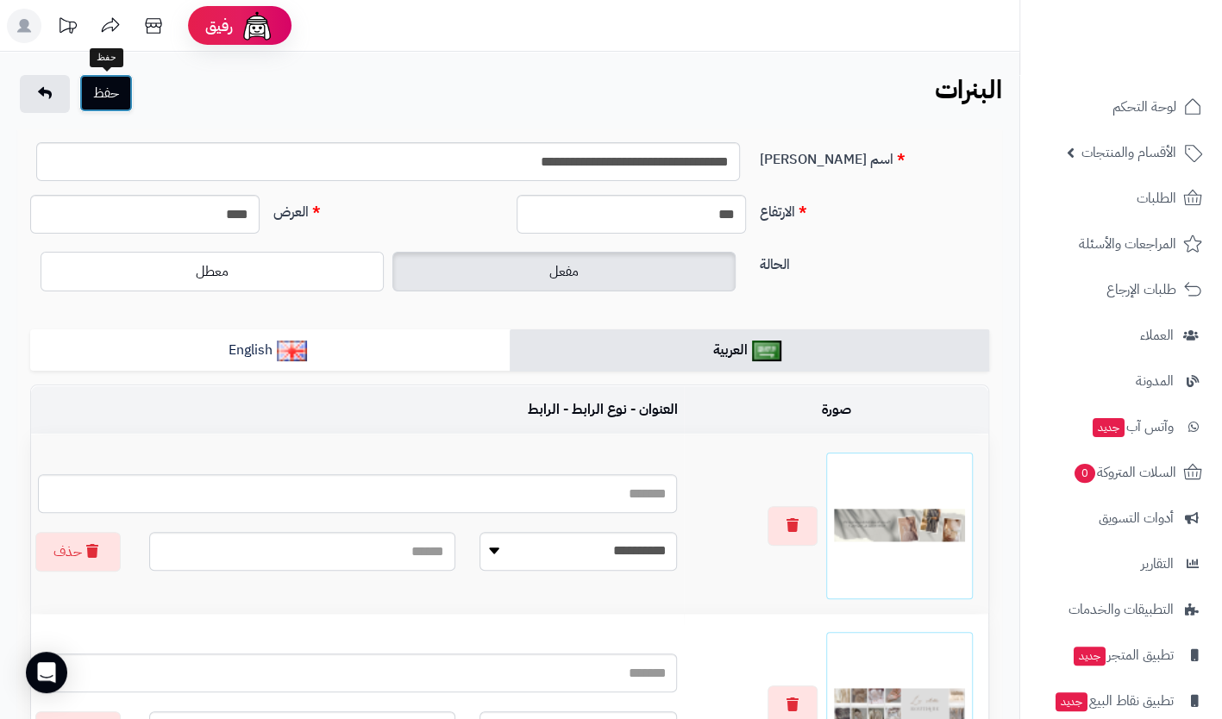
click at [103, 93] on button "حفظ" at bounding box center [105, 93] width 53 height 38
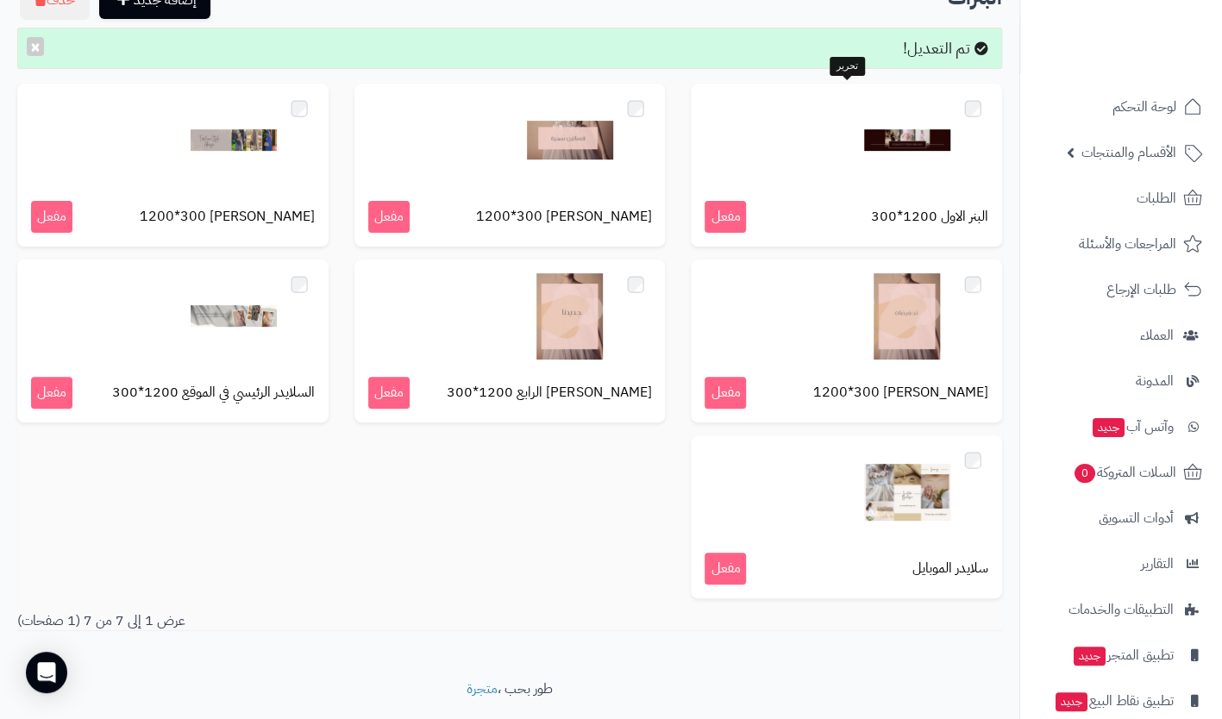
scroll to position [188, 0]
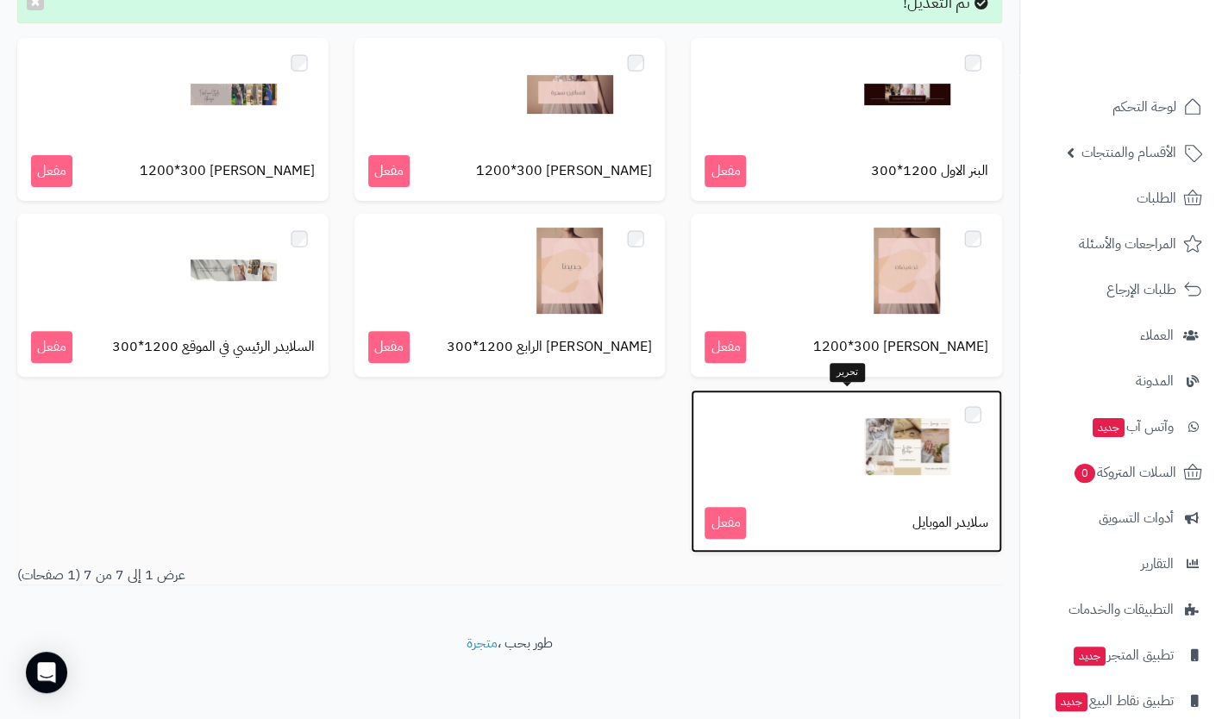
click at [780, 419] on div at bounding box center [847, 447] width 284 height 86
